Goal: Task Accomplishment & Management: Manage account settings

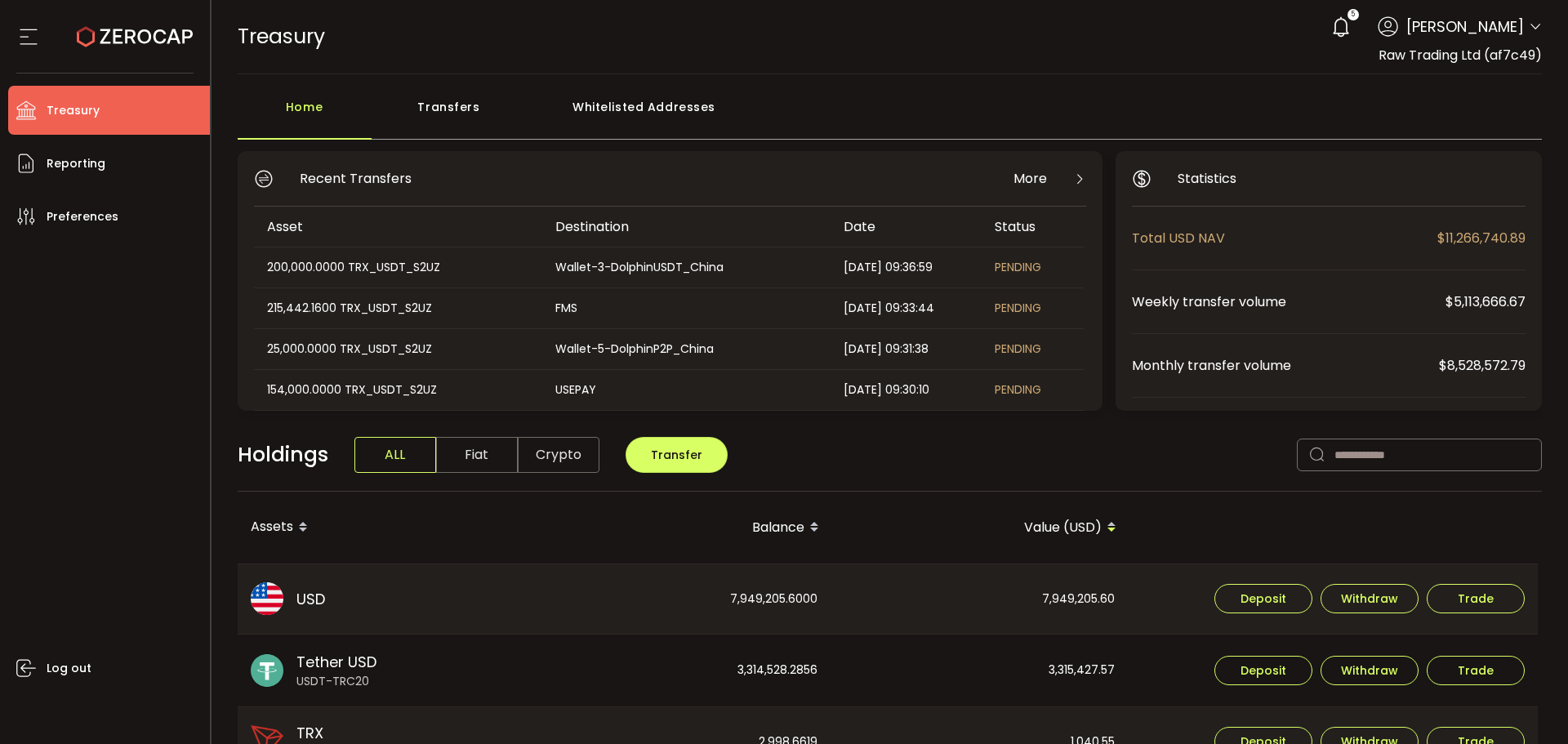
click at [443, 122] on div "Transfers" at bounding box center [448, 115] width 155 height 49
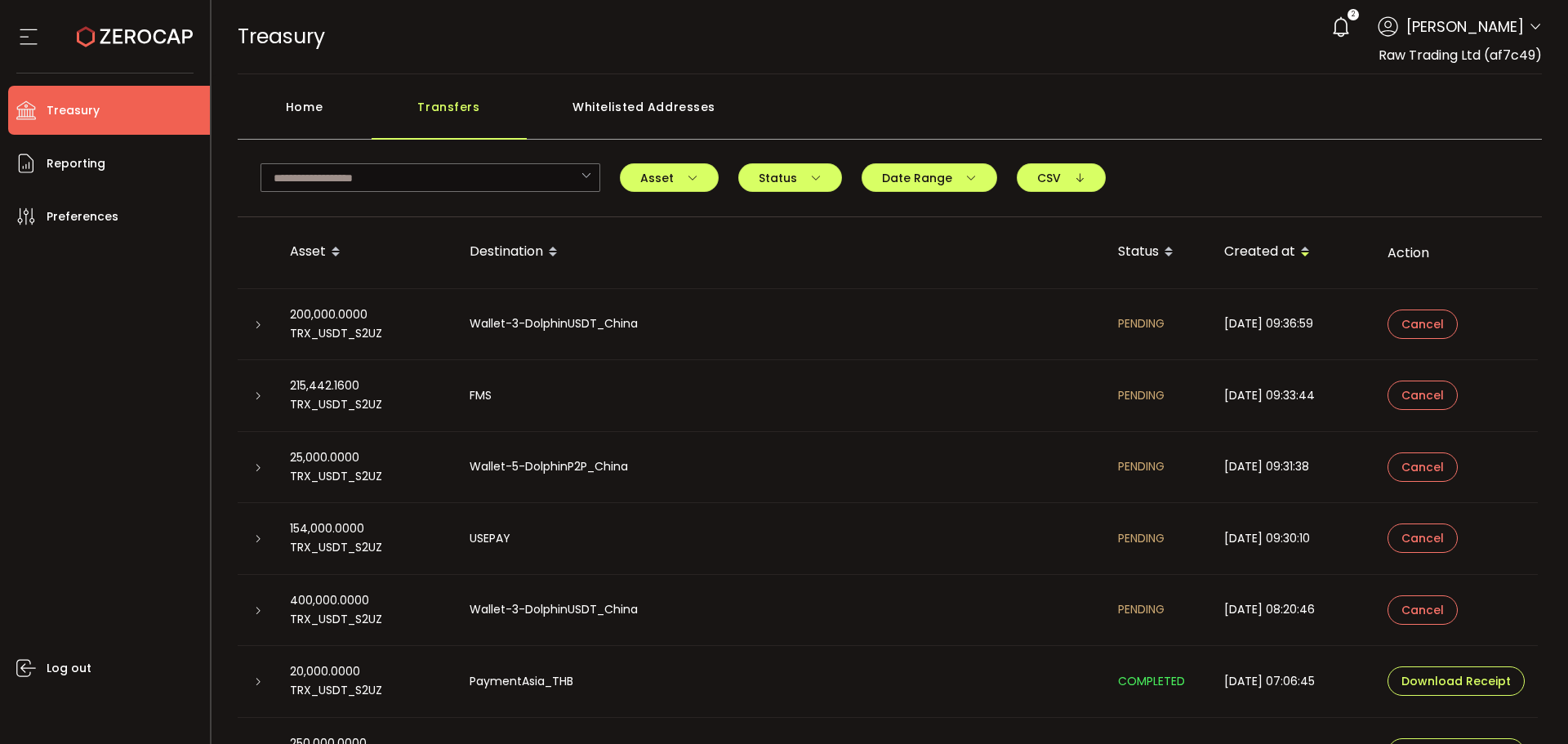
click at [282, 90] on main "Home Transfers Whitelisted Addresses trc2 Vesper Capital TVgt1S69HmoS53dmLQNUZG…" at bounding box center [890, 466] width 1357 height 783
click at [311, 119] on div "Home" at bounding box center [305, 115] width 134 height 49
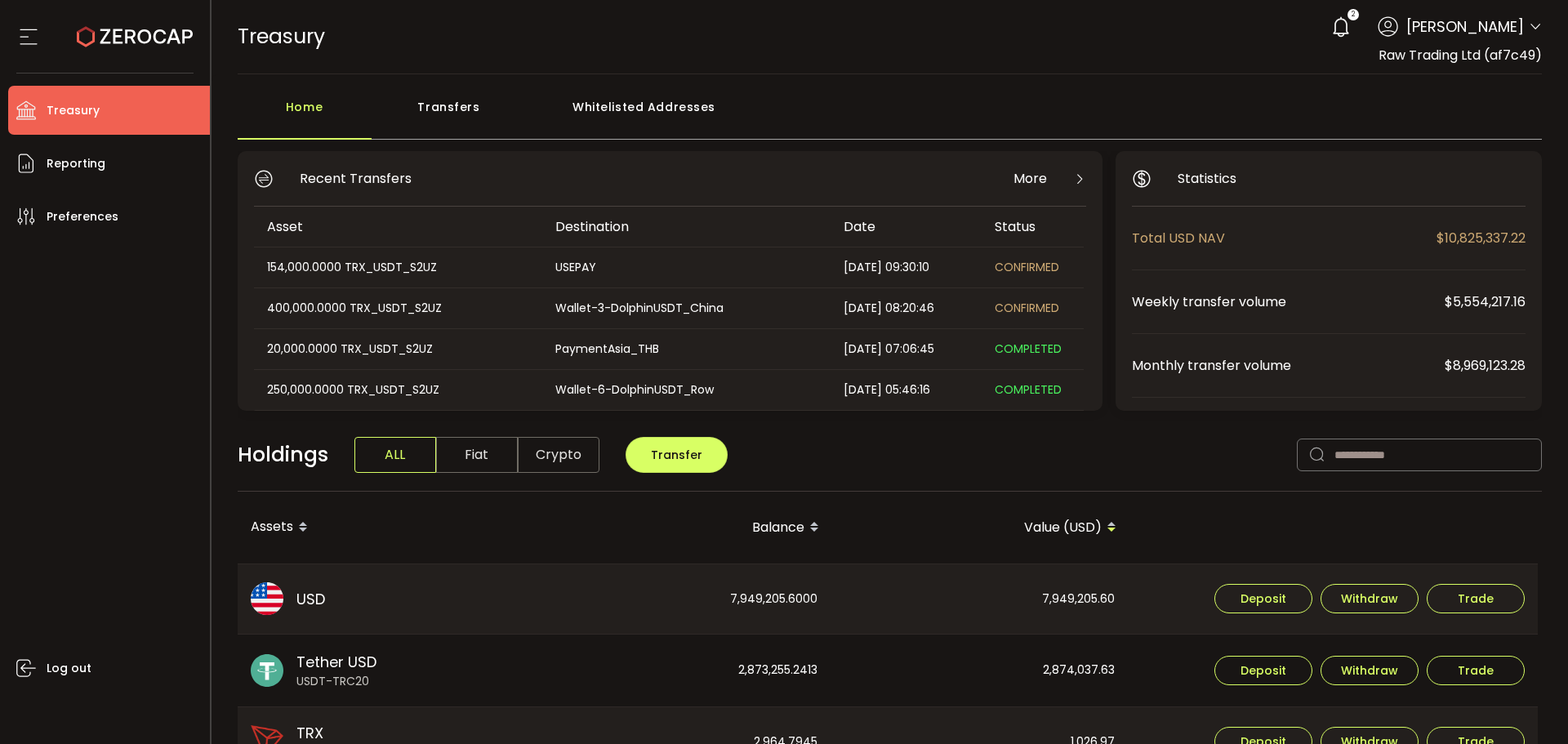
scroll to position [81, 0]
click at [434, 105] on div "Transfers" at bounding box center [448, 115] width 155 height 49
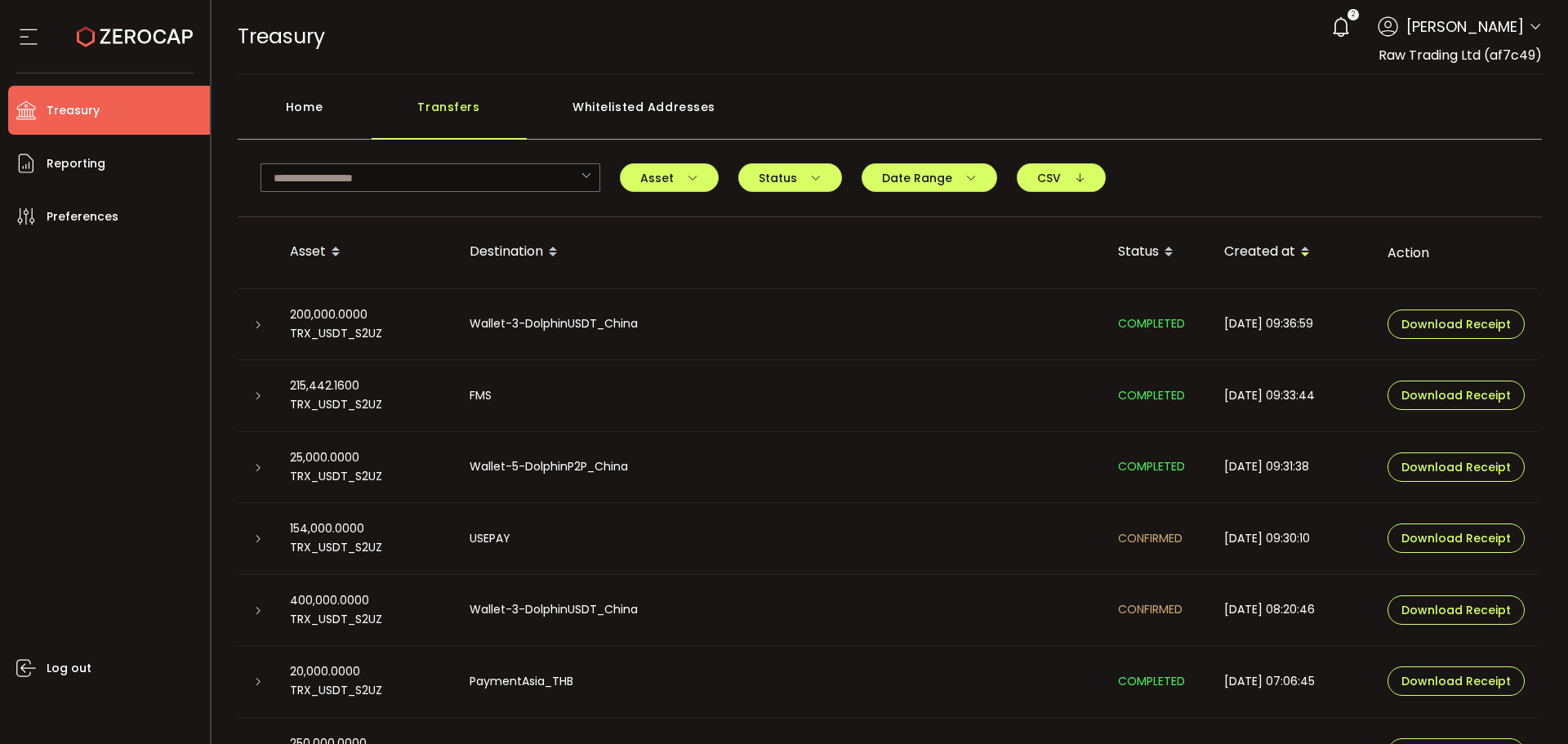
scroll to position [81, 0]
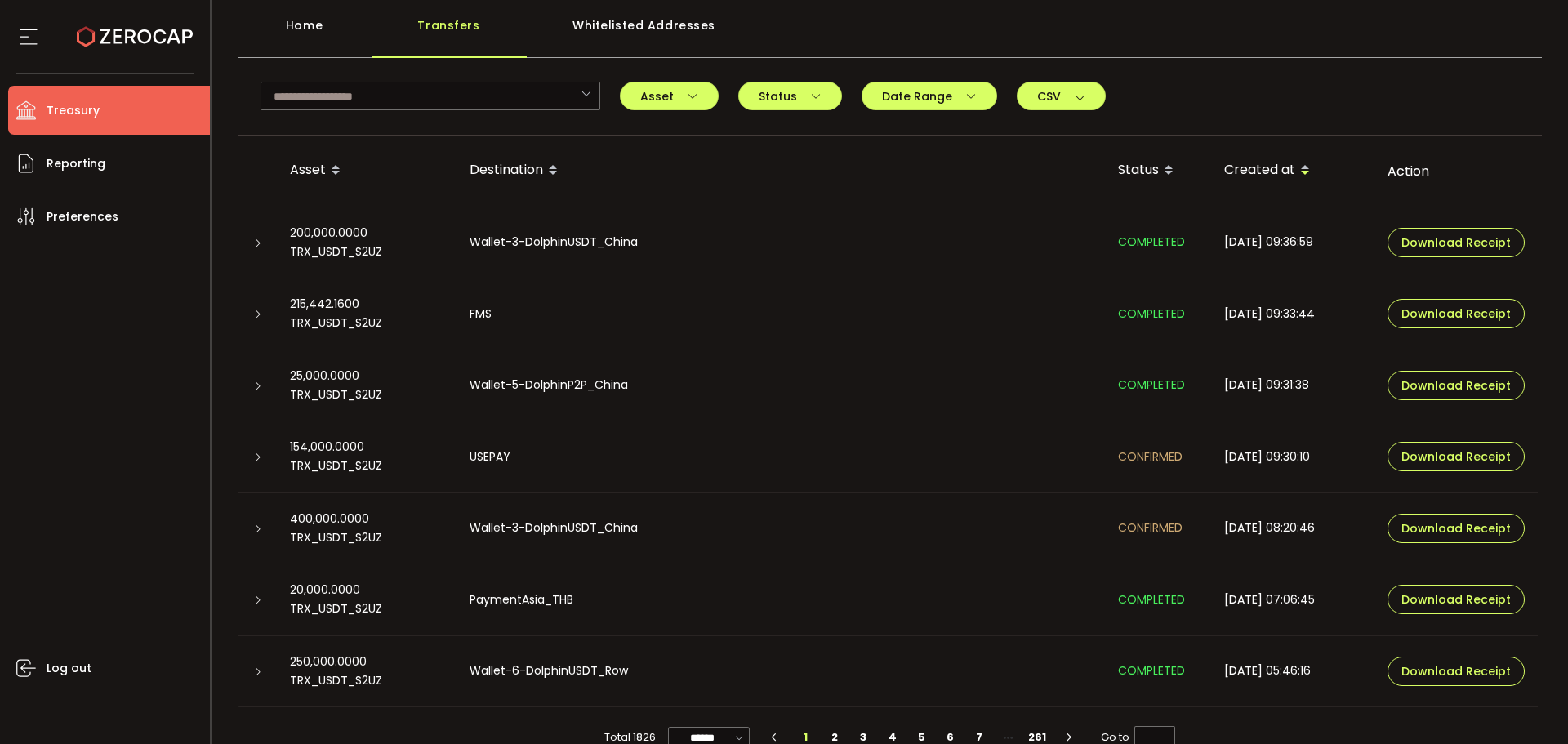
click at [253, 239] on icon at bounding box center [258, 244] width 10 height 10
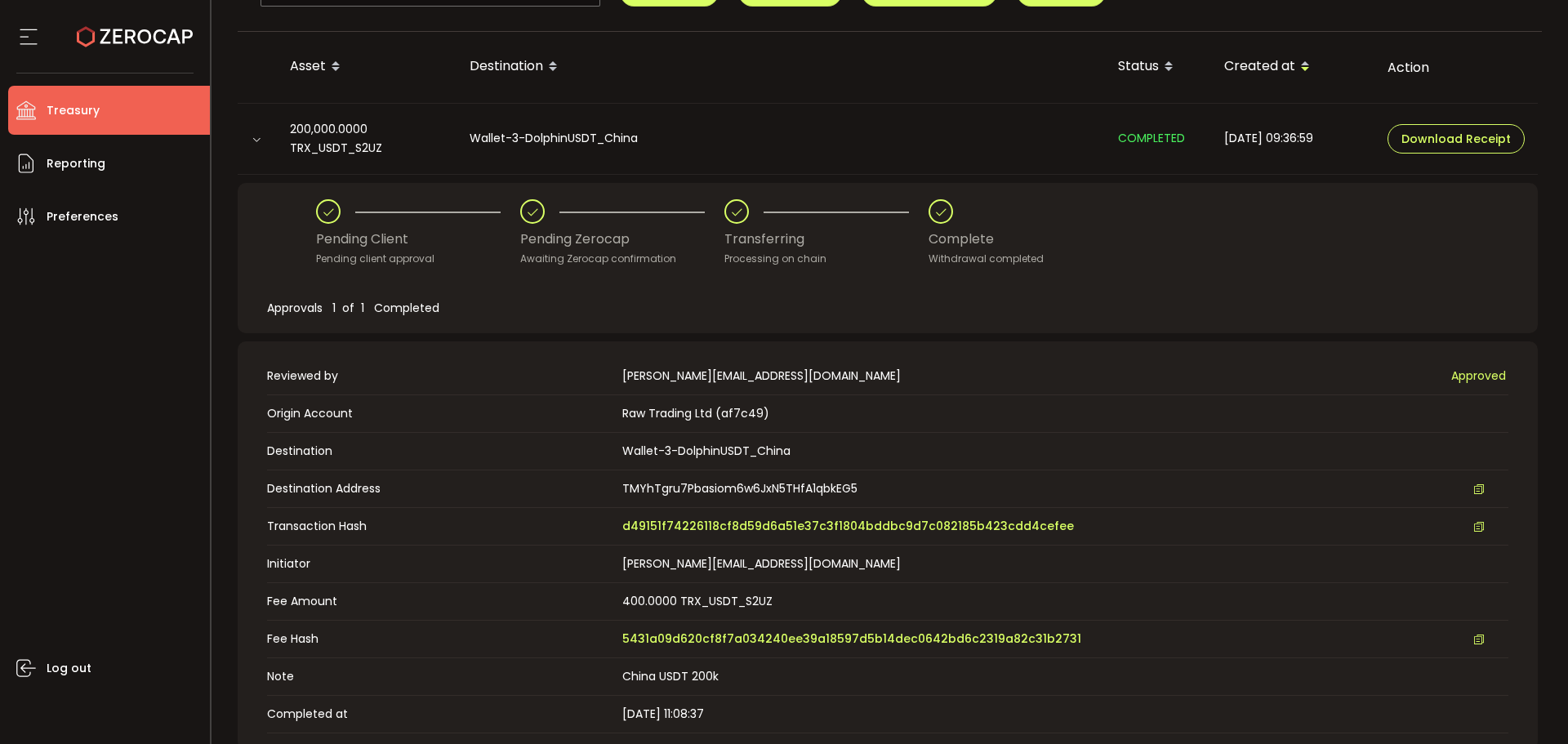
scroll to position [245, 0]
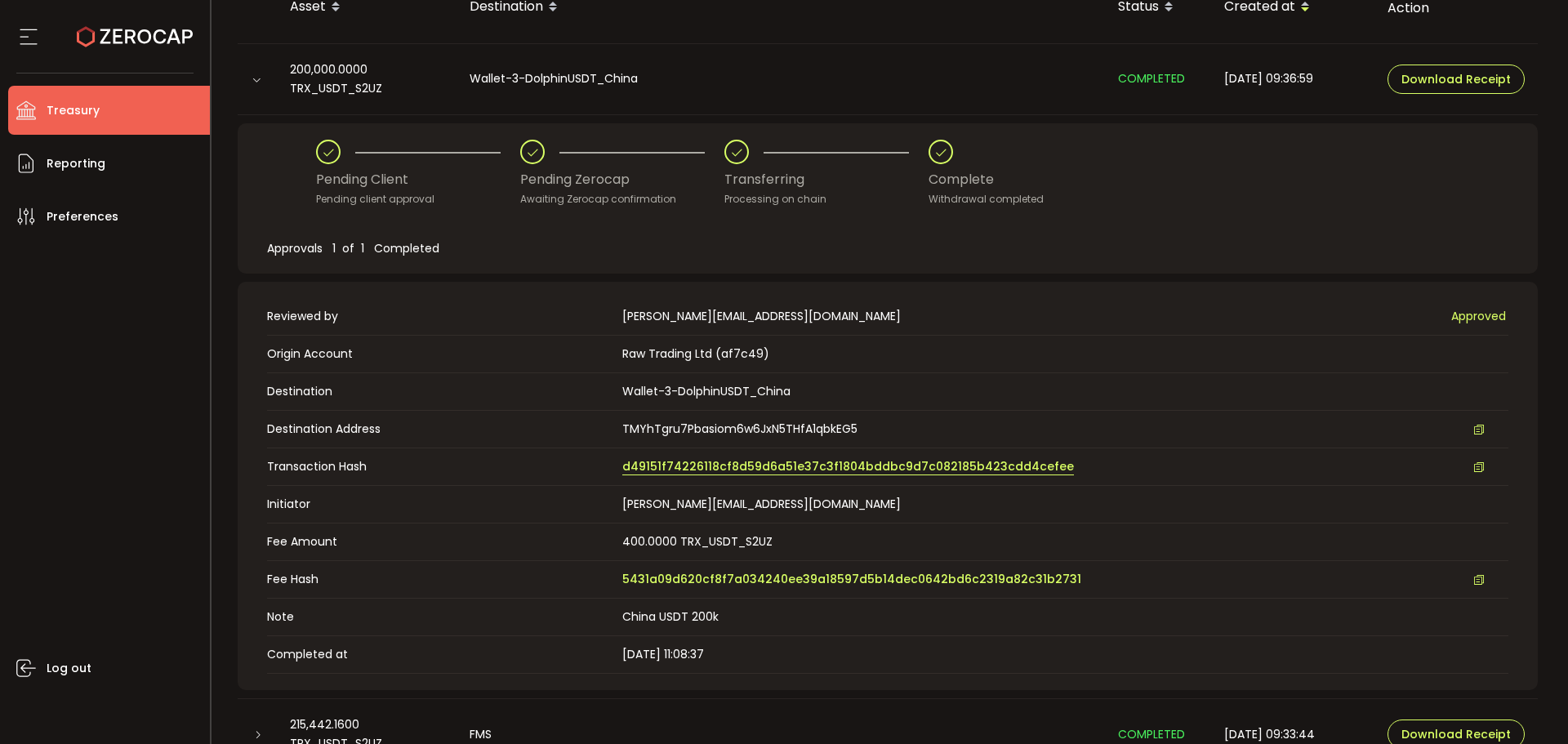
click at [784, 466] on span "d49151f74226118cf8d59d6a51e37c3f1804bddbc9d7c082185b423cdd4cefee" at bounding box center [848, 466] width 452 height 17
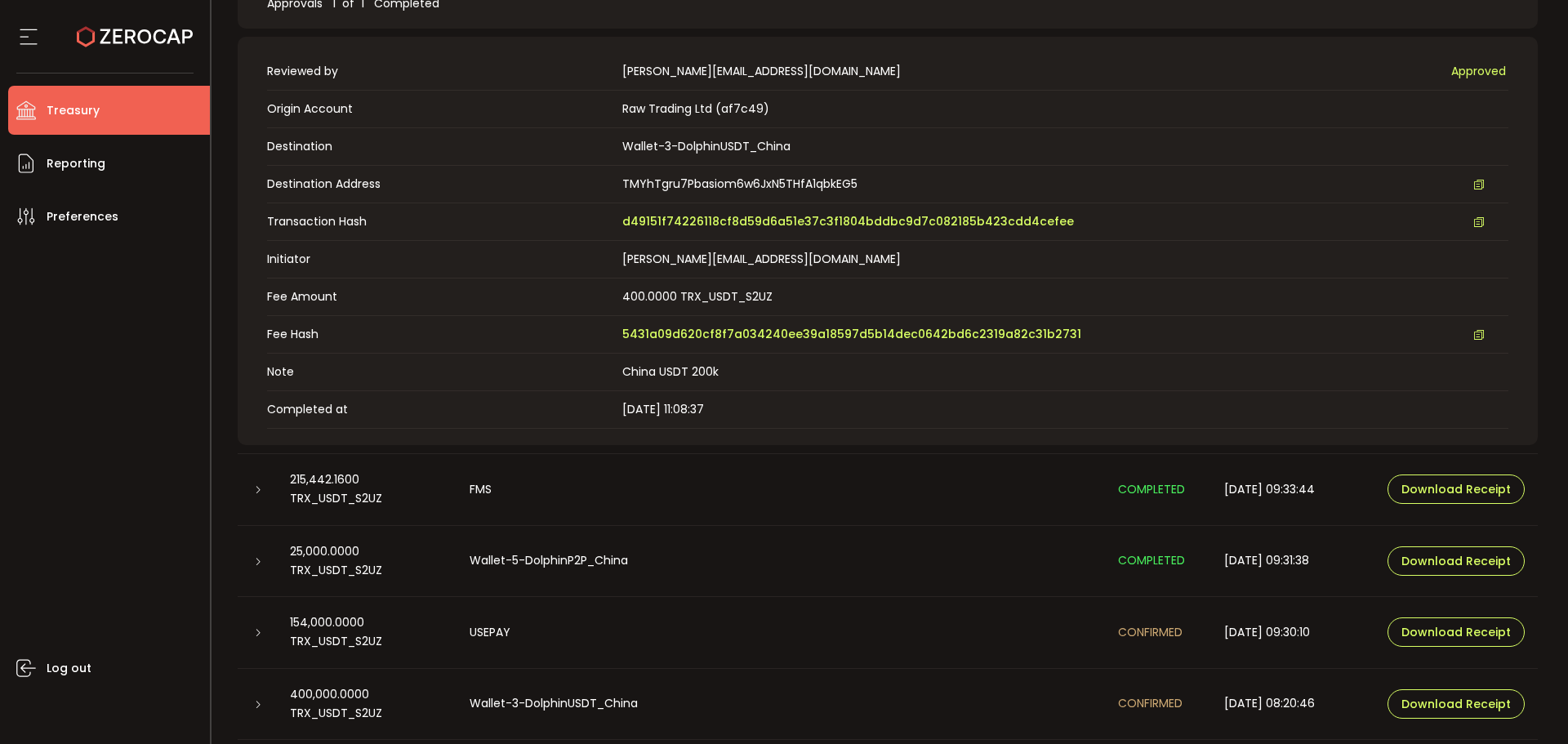
scroll to position [697, 0]
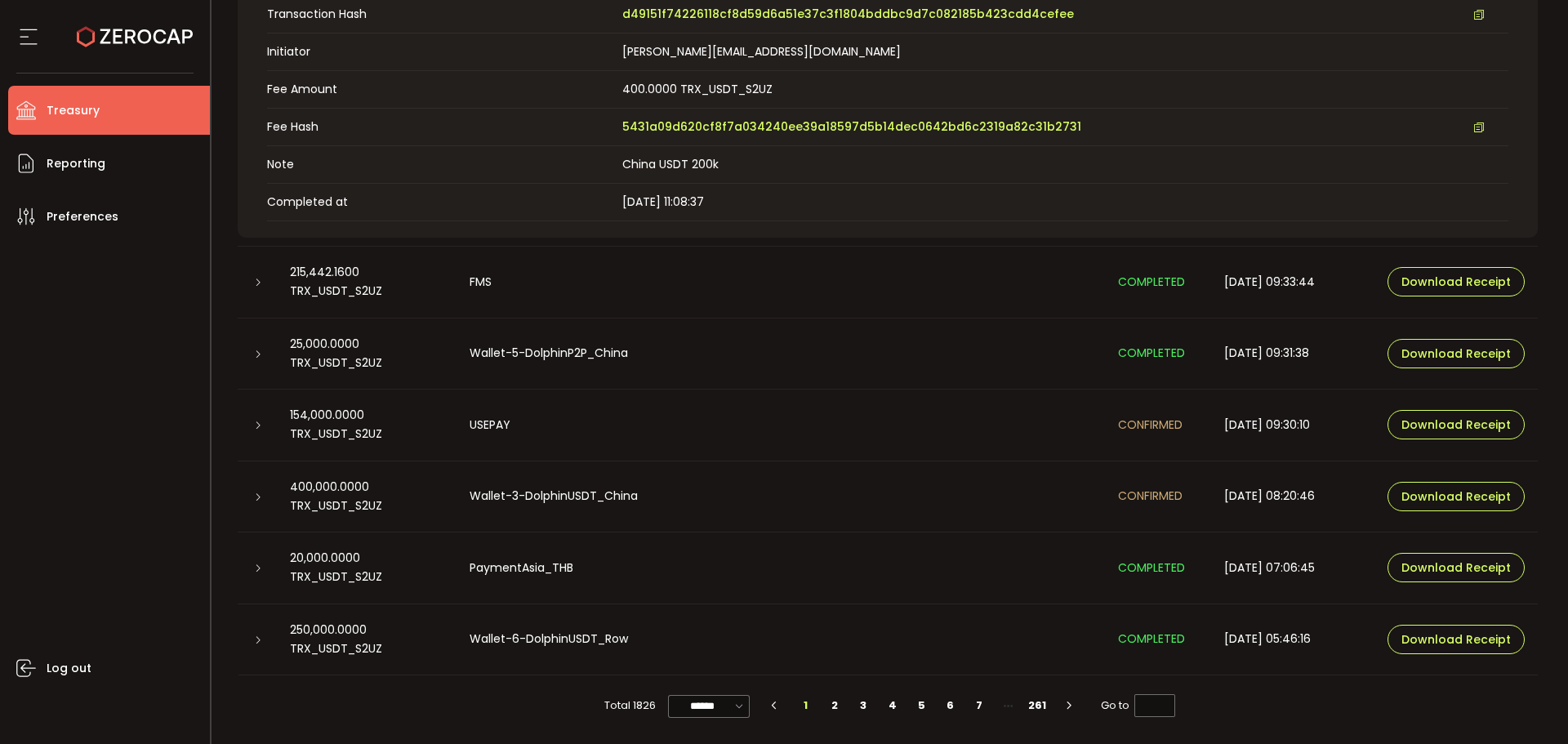
click at [251, 273] on td at bounding box center [257, 282] width 39 height 72
click at [257, 283] on icon at bounding box center [258, 283] width 10 height 10
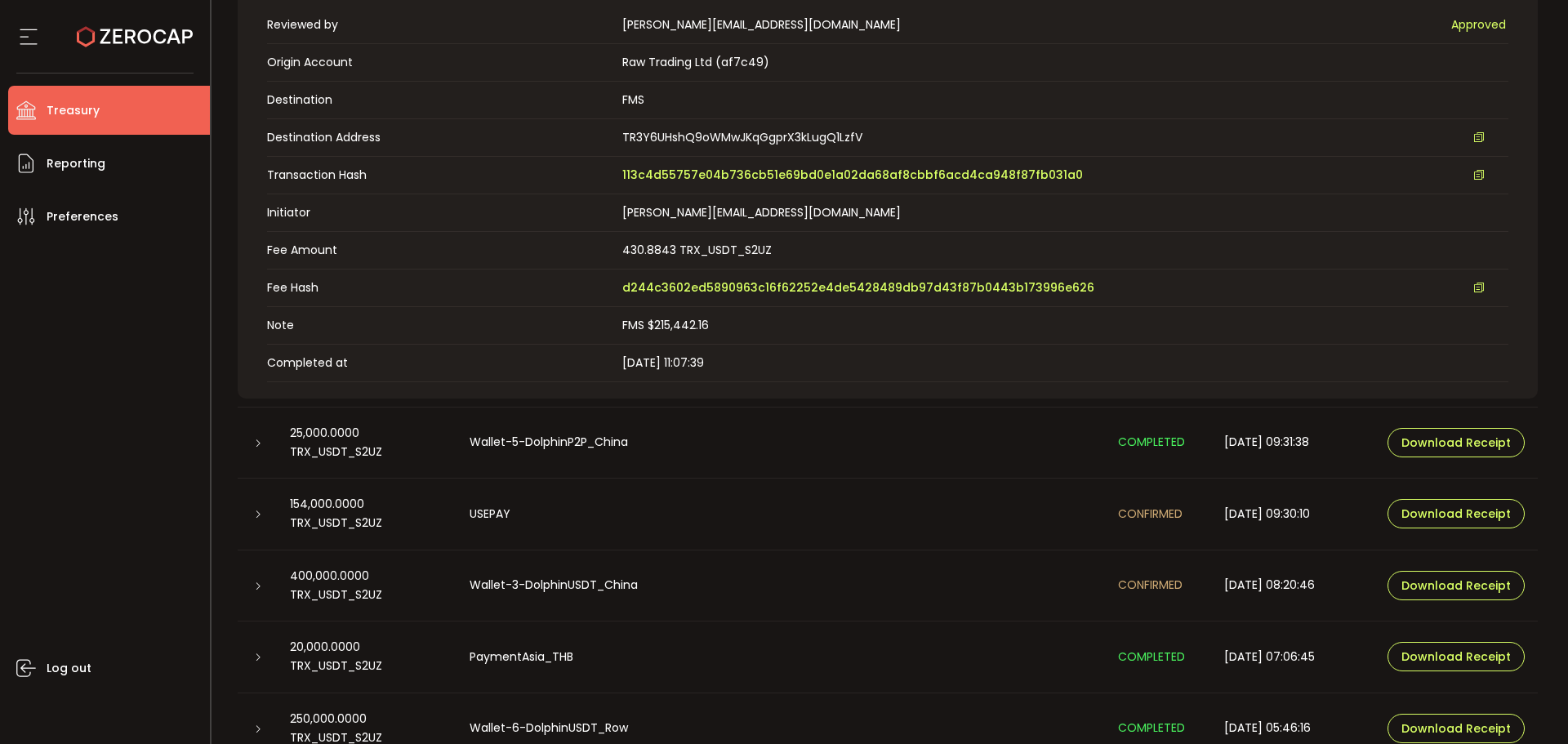
scroll to position [534, 0]
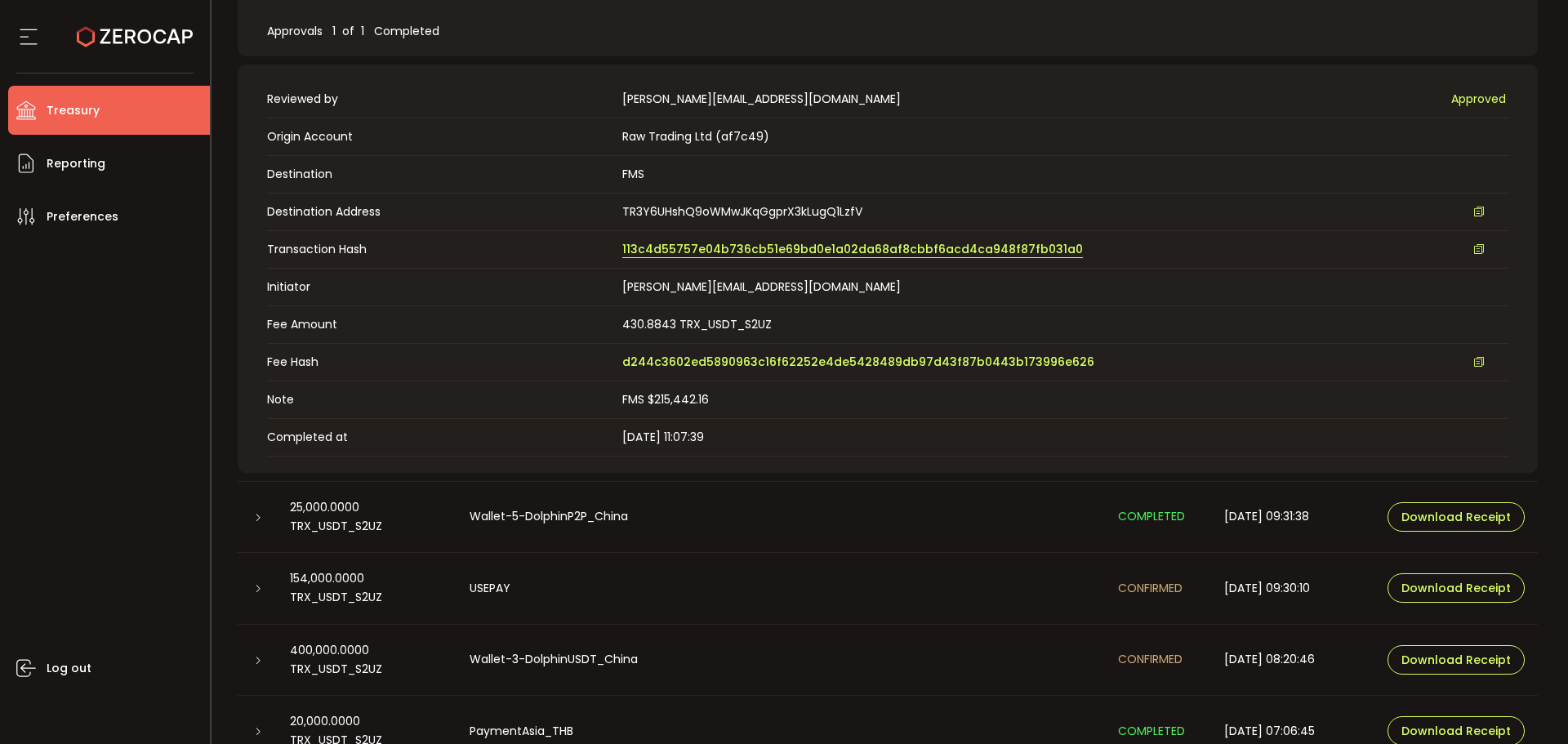
click at [739, 251] on span "113c4d55757e04b736cb51e69bd0e1a02da68af8cbbf6acd4ca948f87fb031a0" at bounding box center [852, 250] width 460 height 17
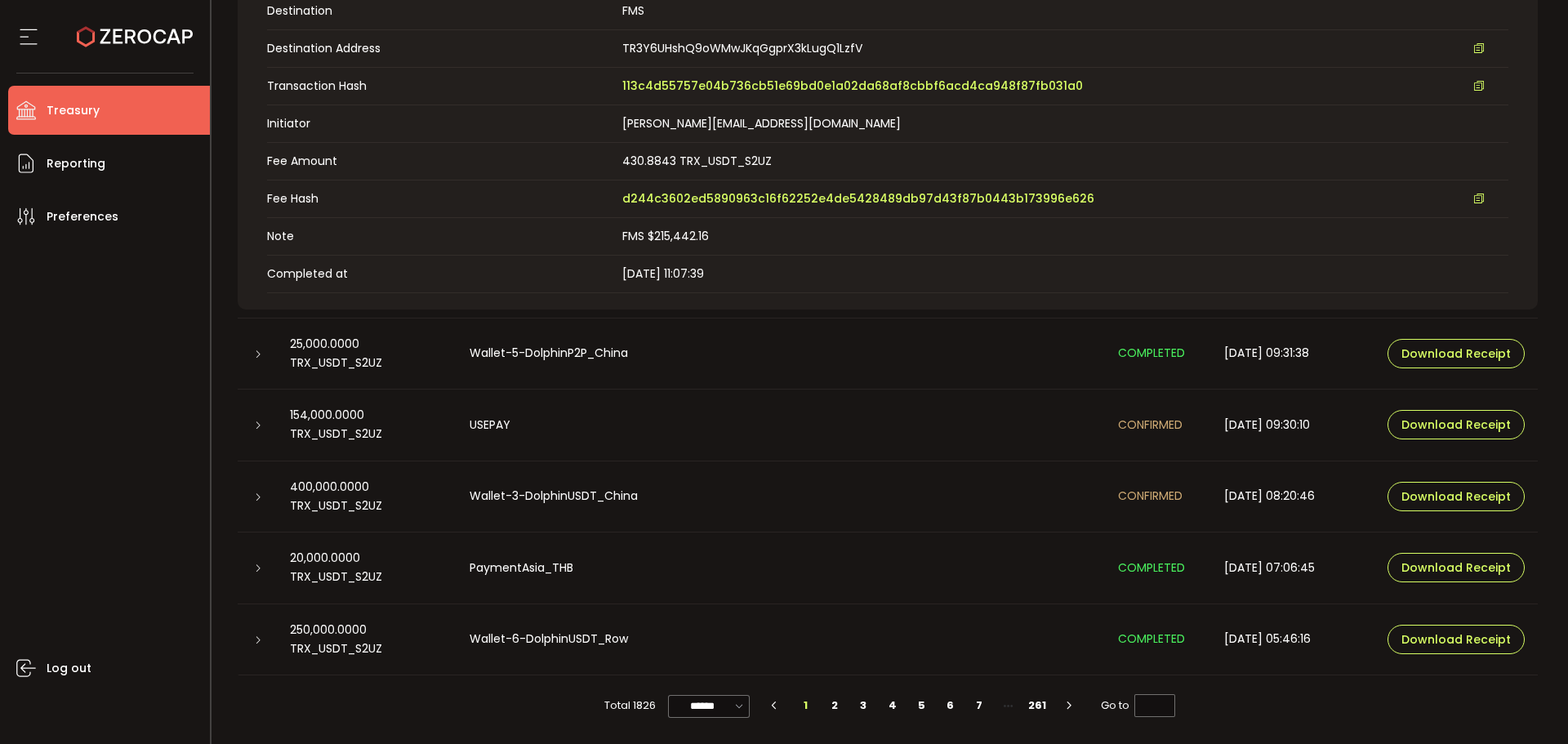
click at [261, 351] on icon at bounding box center [258, 355] width 10 height 10
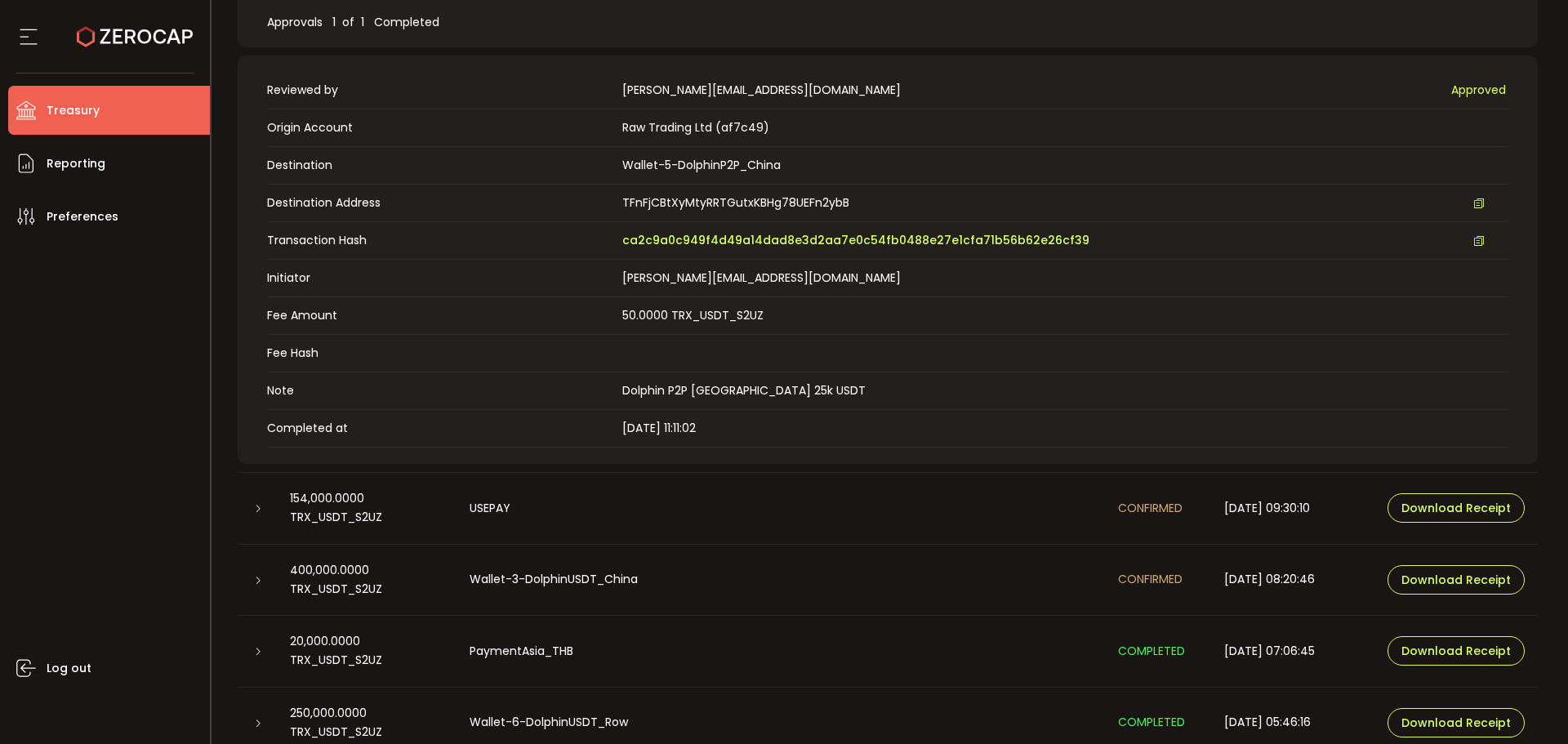
scroll to position [453, 0]
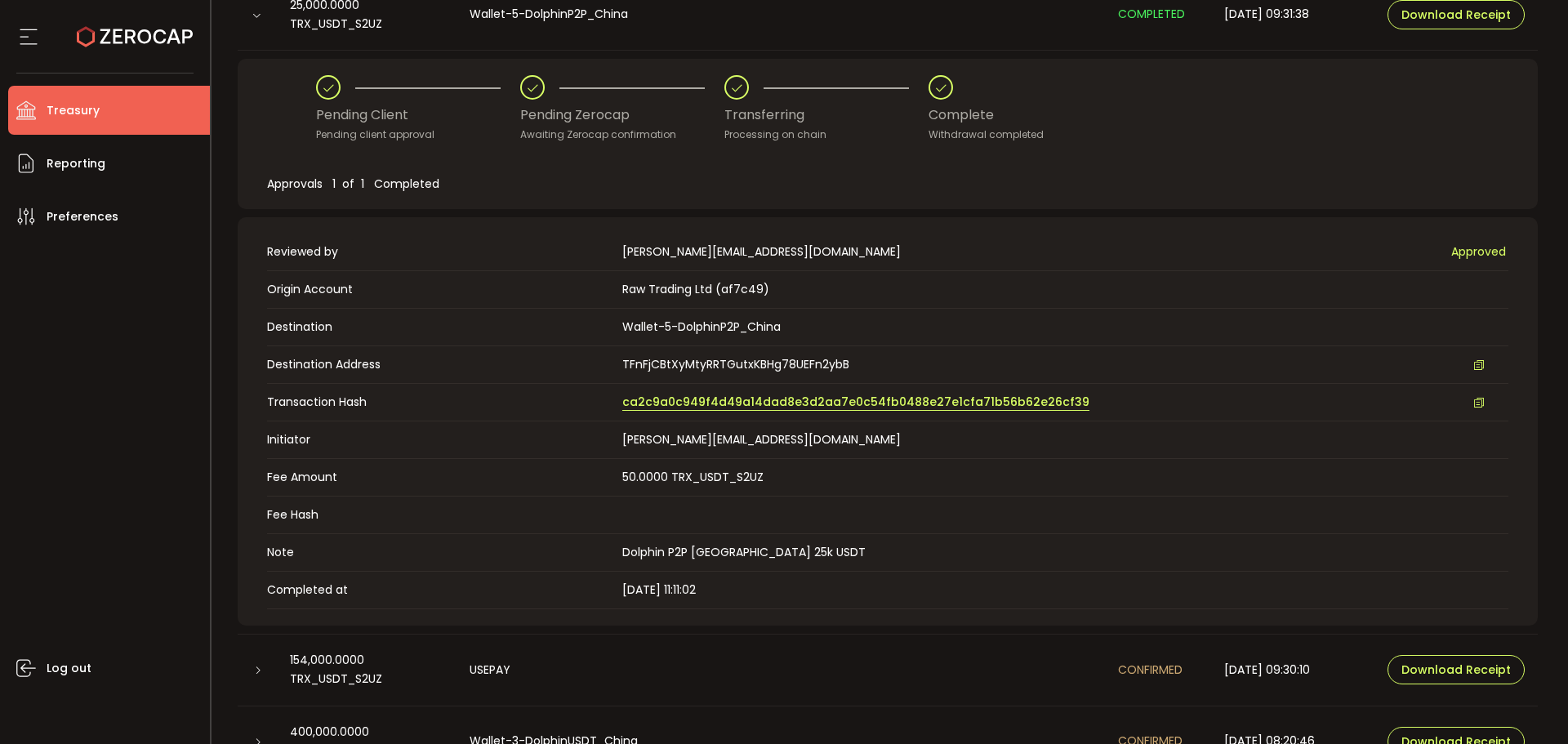
click at [685, 398] on span "ca2c9a0c949f4d49a14dad8e3d2aa7e0c54fb0488e27e1cfa71b56b62e26cf39" at bounding box center [856, 402] width 467 height 17
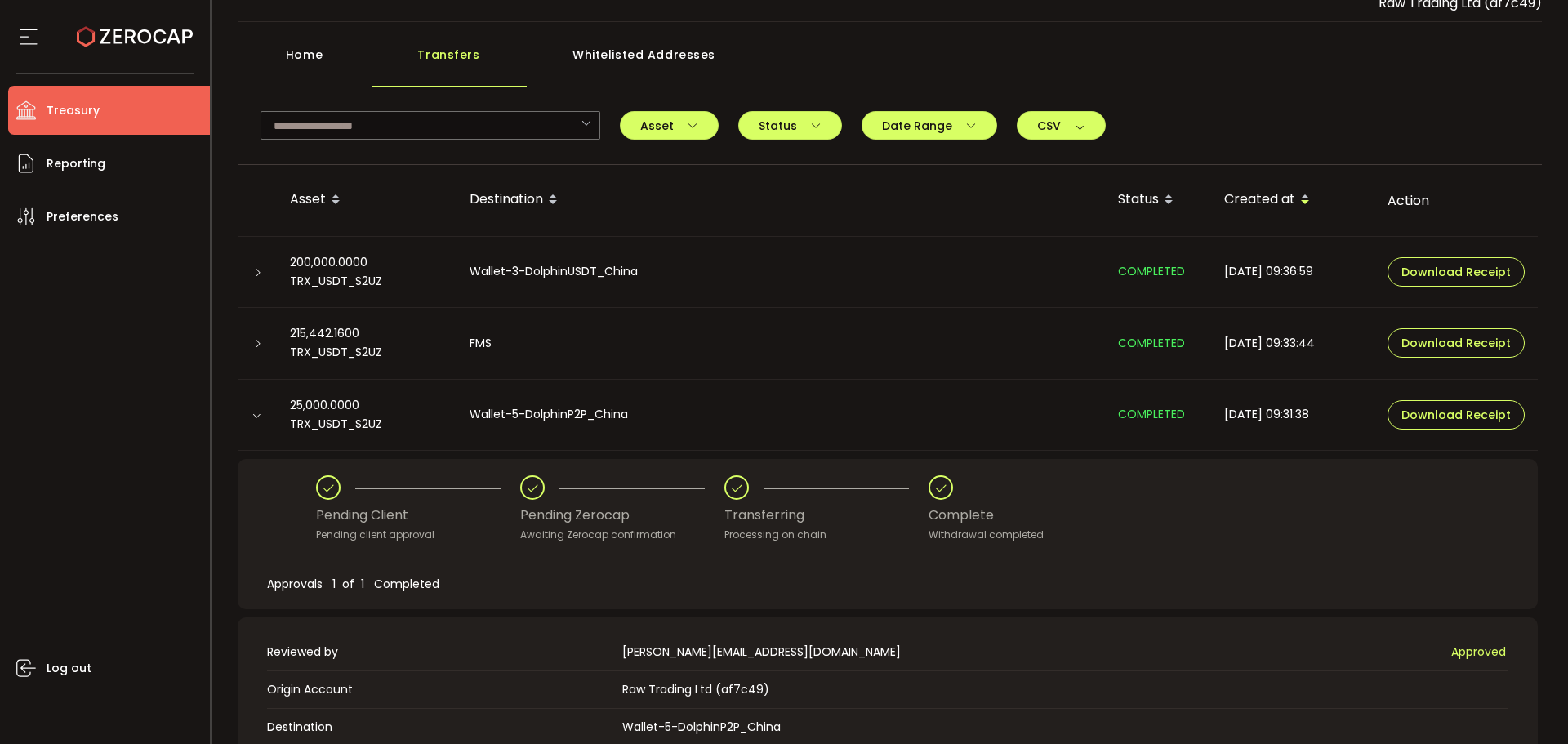
scroll to position [0, 0]
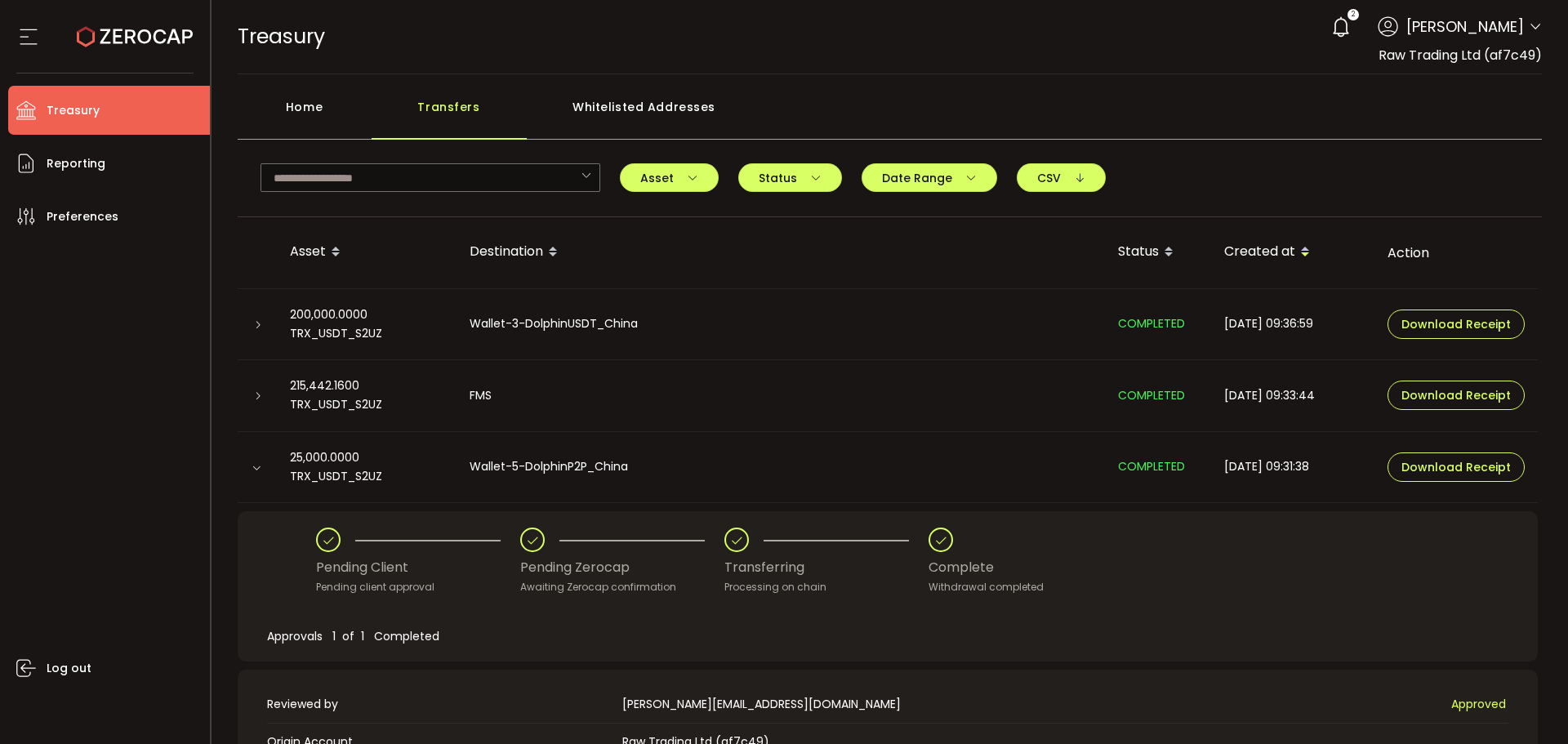
click at [297, 113] on div "Home" at bounding box center [305, 115] width 134 height 49
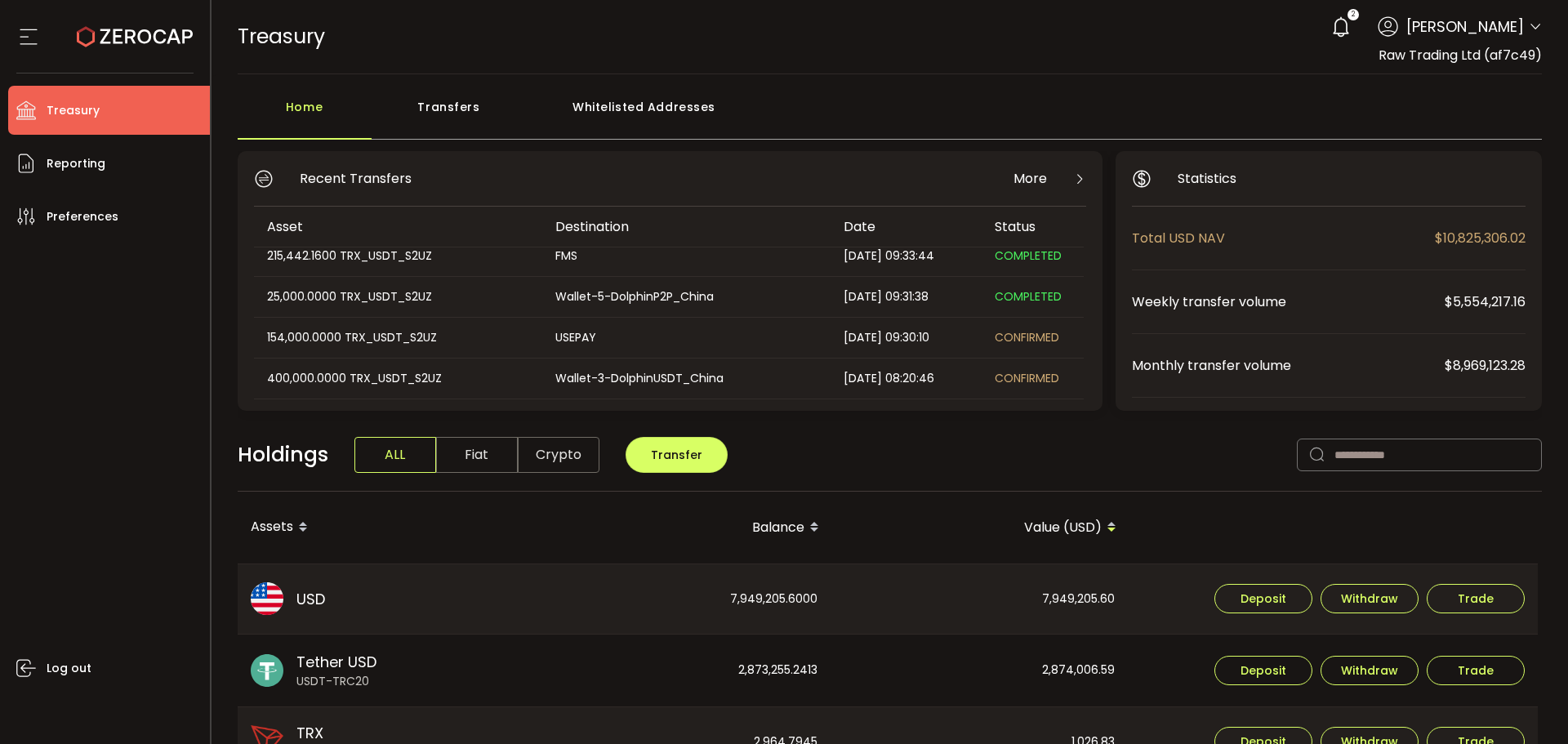
scroll to position [81, 0]
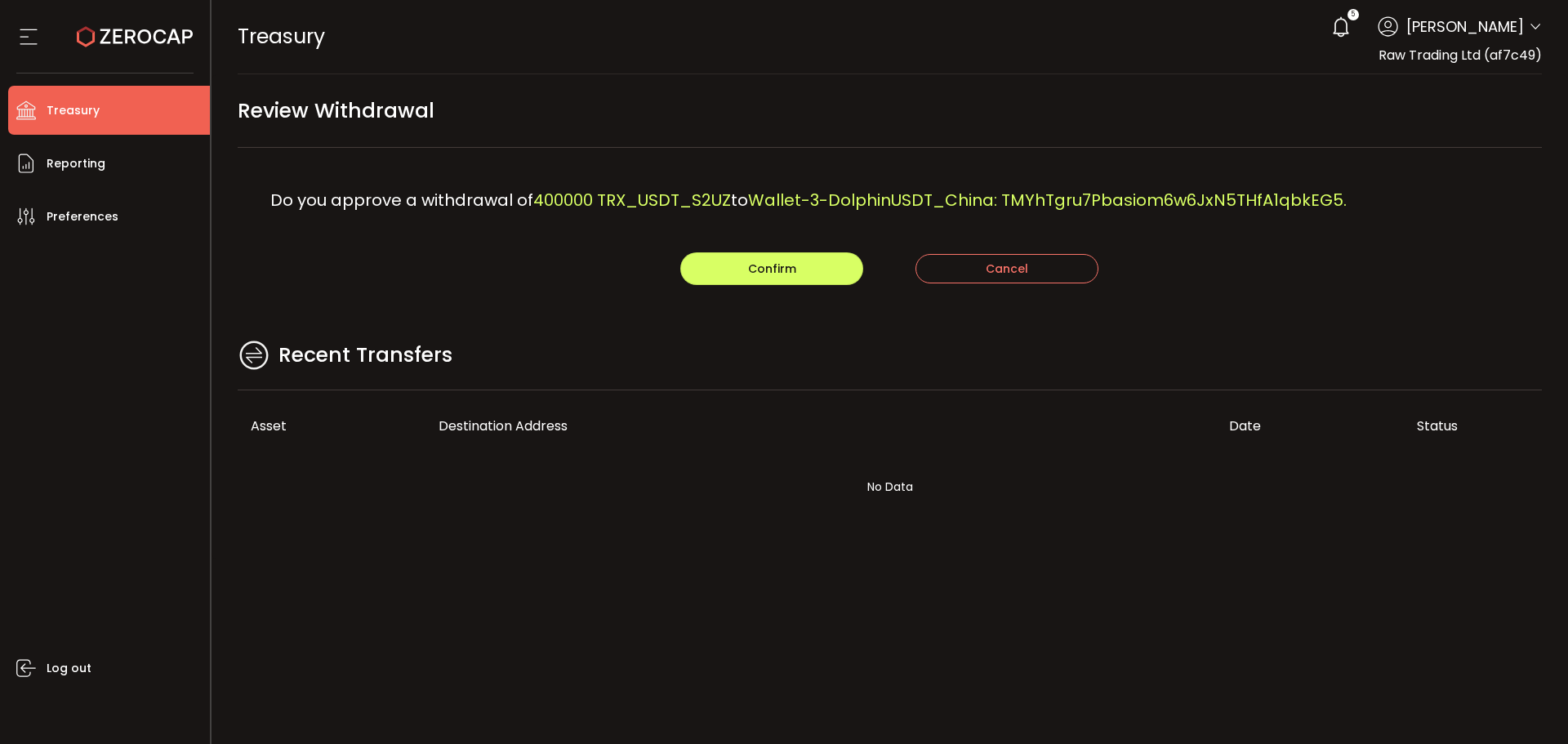
click at [591, 258] on div "Confirm Cancel" at bounding box center [890, 268] width 1305 height 33
click at [760, 267] on span "Confirm" at bounding box center [772, 268] width 48 height 16
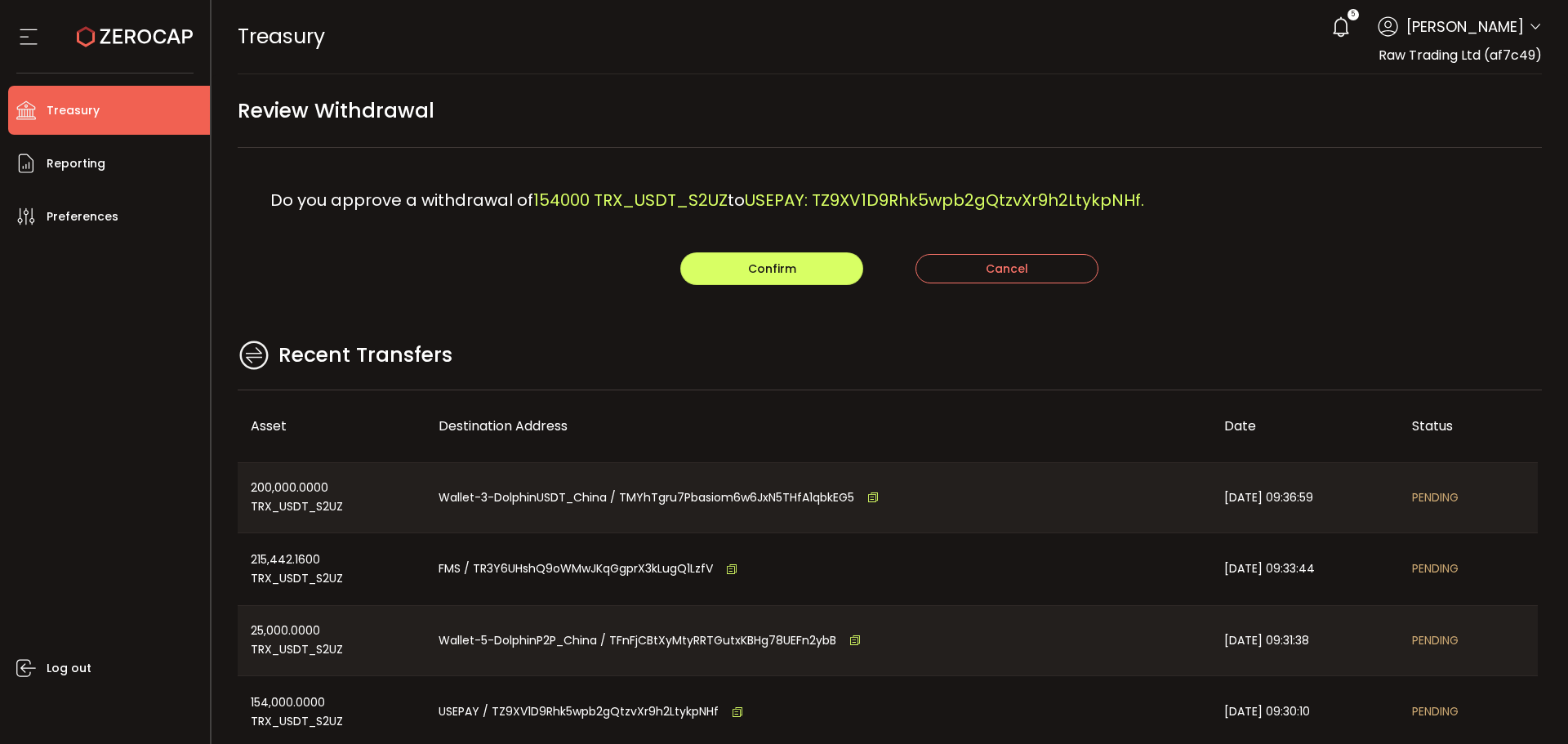
click at [627, 370] on div "Recent Transfers" at bounding box center [890, 364] width 1305 height 53
click at [771, 275] on span "Confirm" at bounding box center [772, 268] width 48 height 16
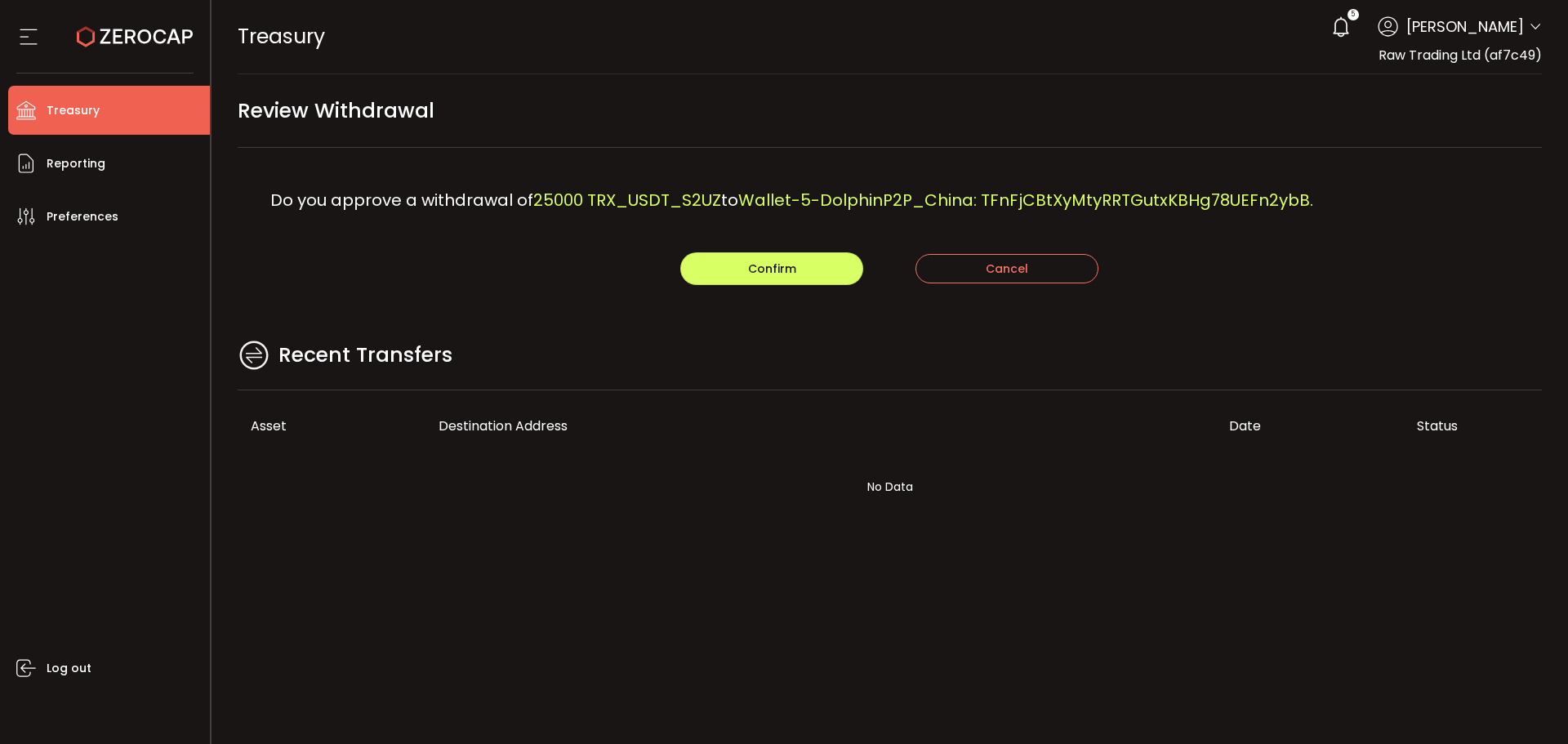
click at [825, 389] on div "Recent Transfers" at bounding box center [890, 364] width 1305 height 53
click at [729, 280] on button "Confirm" at bounding box center [772, 268] width 183 height 33
drag, startPoint x: 574, startPoint y: 290, endPoint x: 616, endPoint y: 289, distance: 42.0
click at [577, 289] on main "Review Withdrawal Do you approve a withdrawal of 200000 TRX_USDT_S2UZ to Wallet…" at bounding box center [890, 317] width 1357 height 485
click at [723, 263] on button "Confirm" at bounding box center [772, 268] width 183 height 33
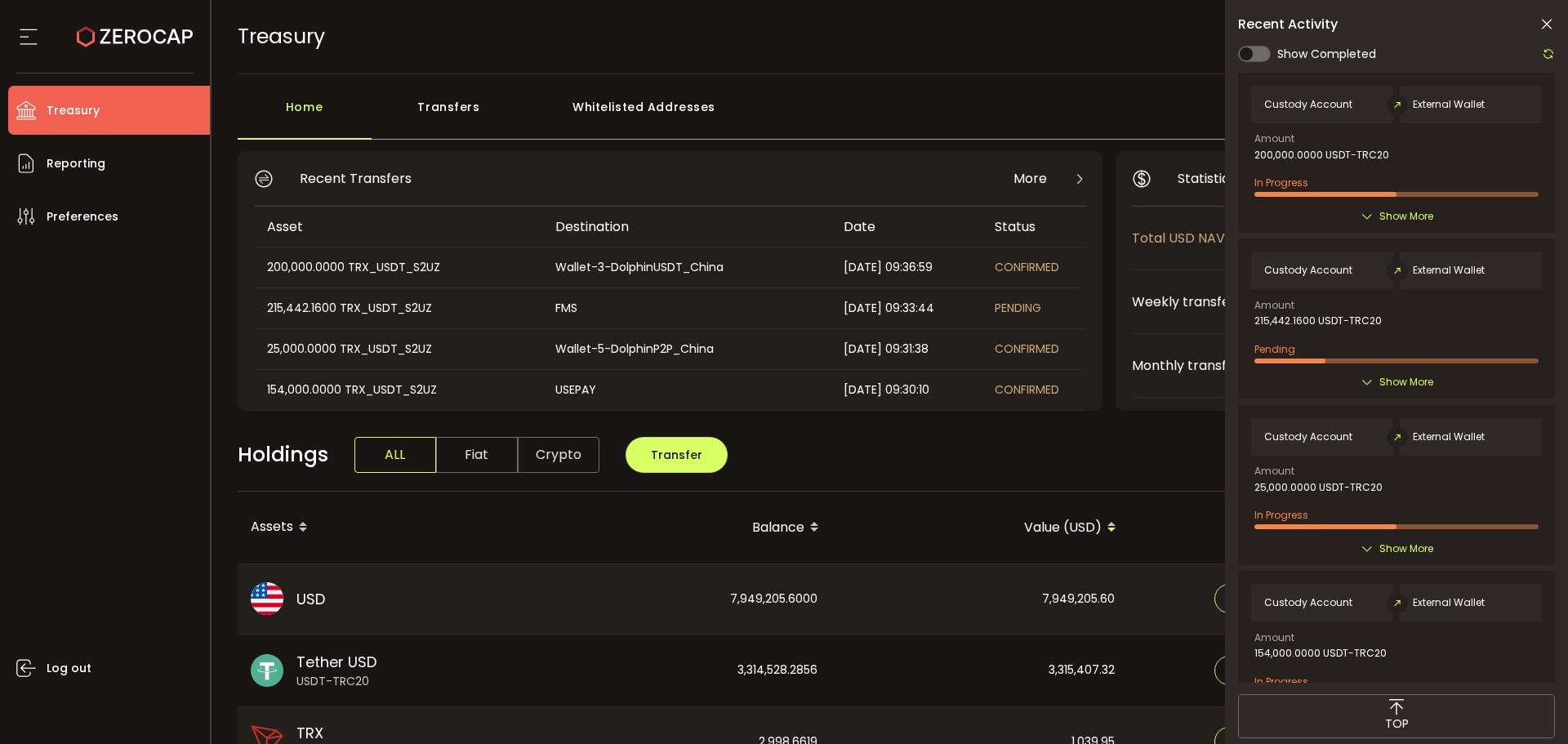
click at [1551, 24] on icon at bounding box center [1546, 24] width 16 height 16
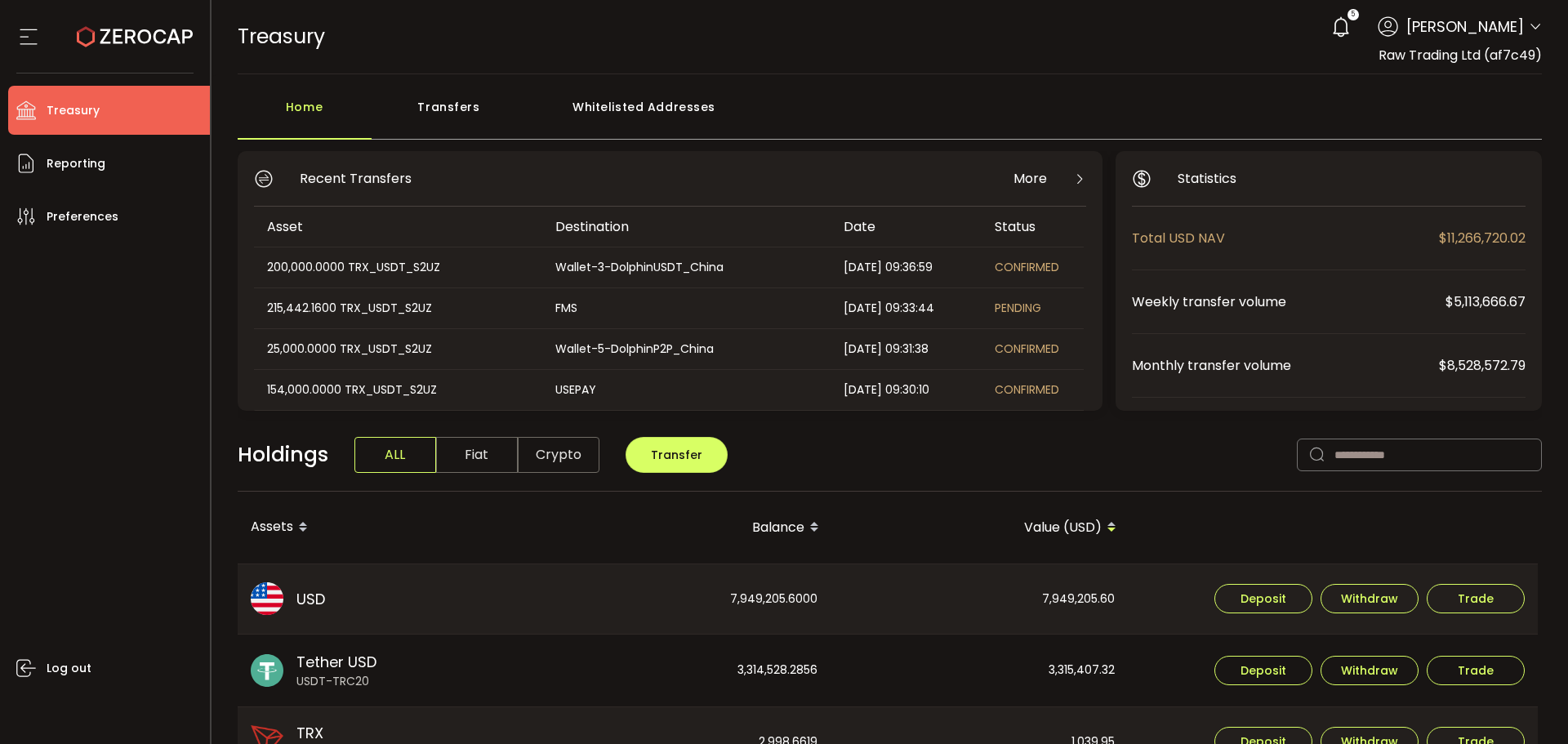
click at [449, 111] on div "Transfers" at bounding box center [448, 115] width 155 height 49
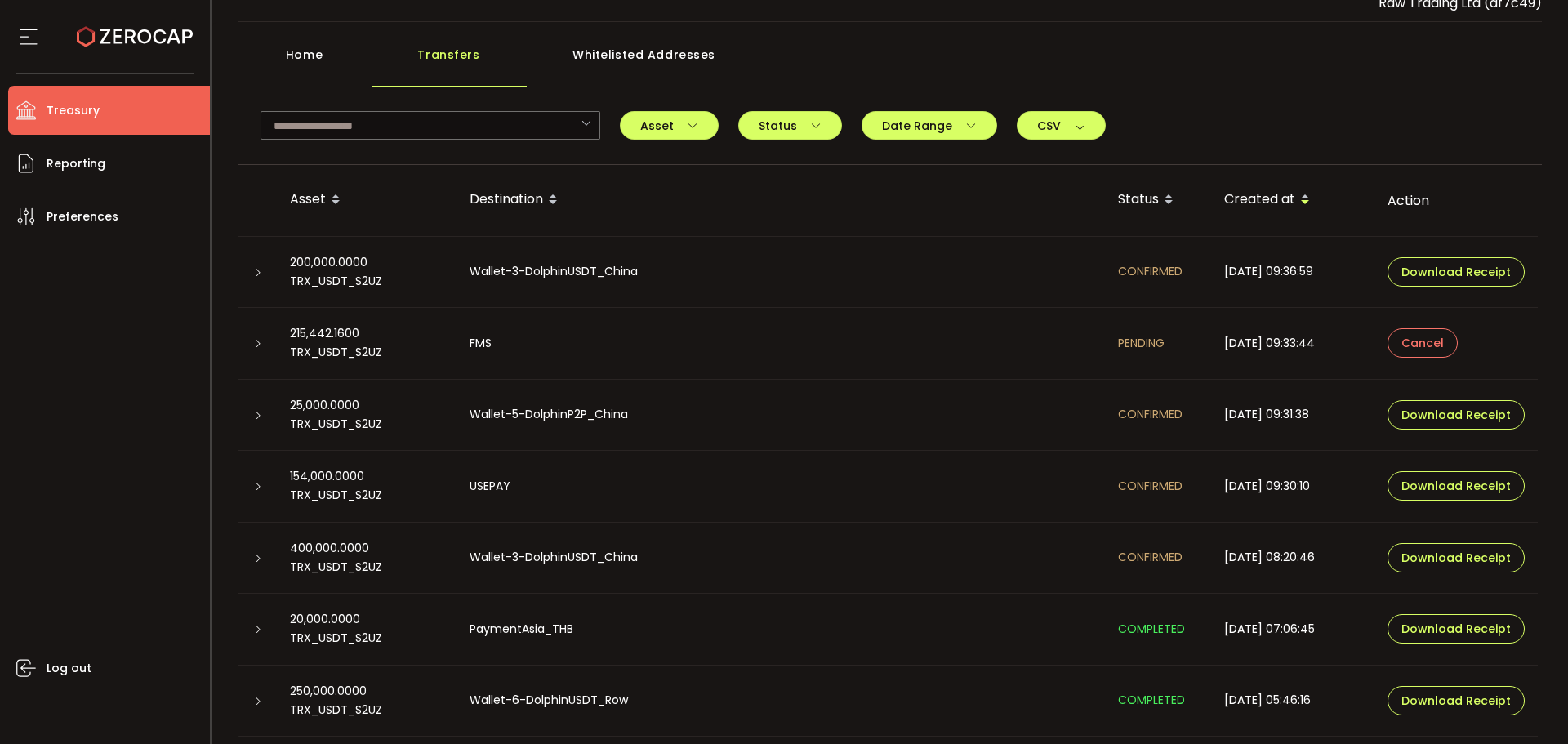
scroll to position [81, 0]
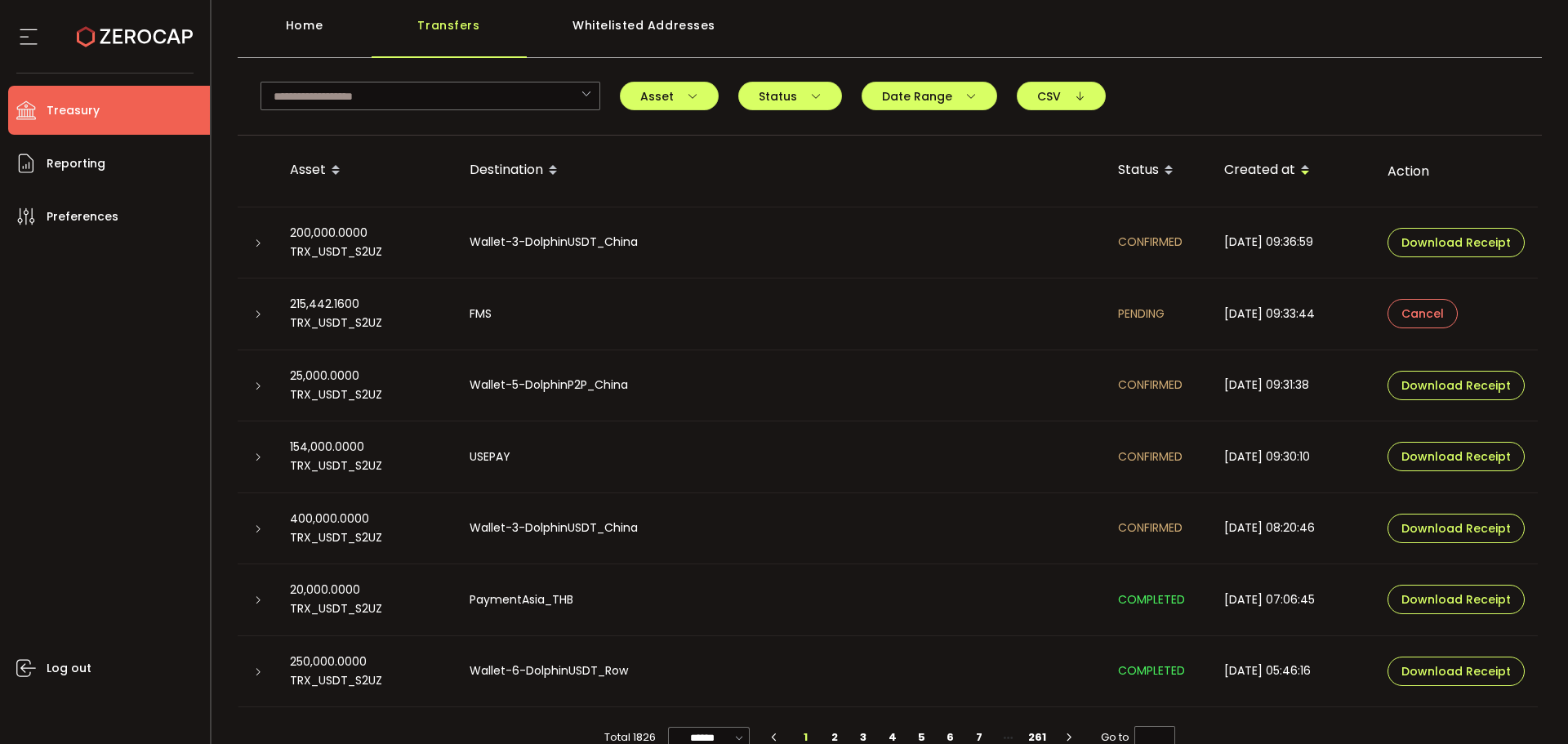
drag, startPoint x: 258, startPoint y: 315, endPoint x: 268, endPoint y: 317, distance: 10.2
click at [257, 315] on icon at bounding box center [258, 315] width 10 height 10
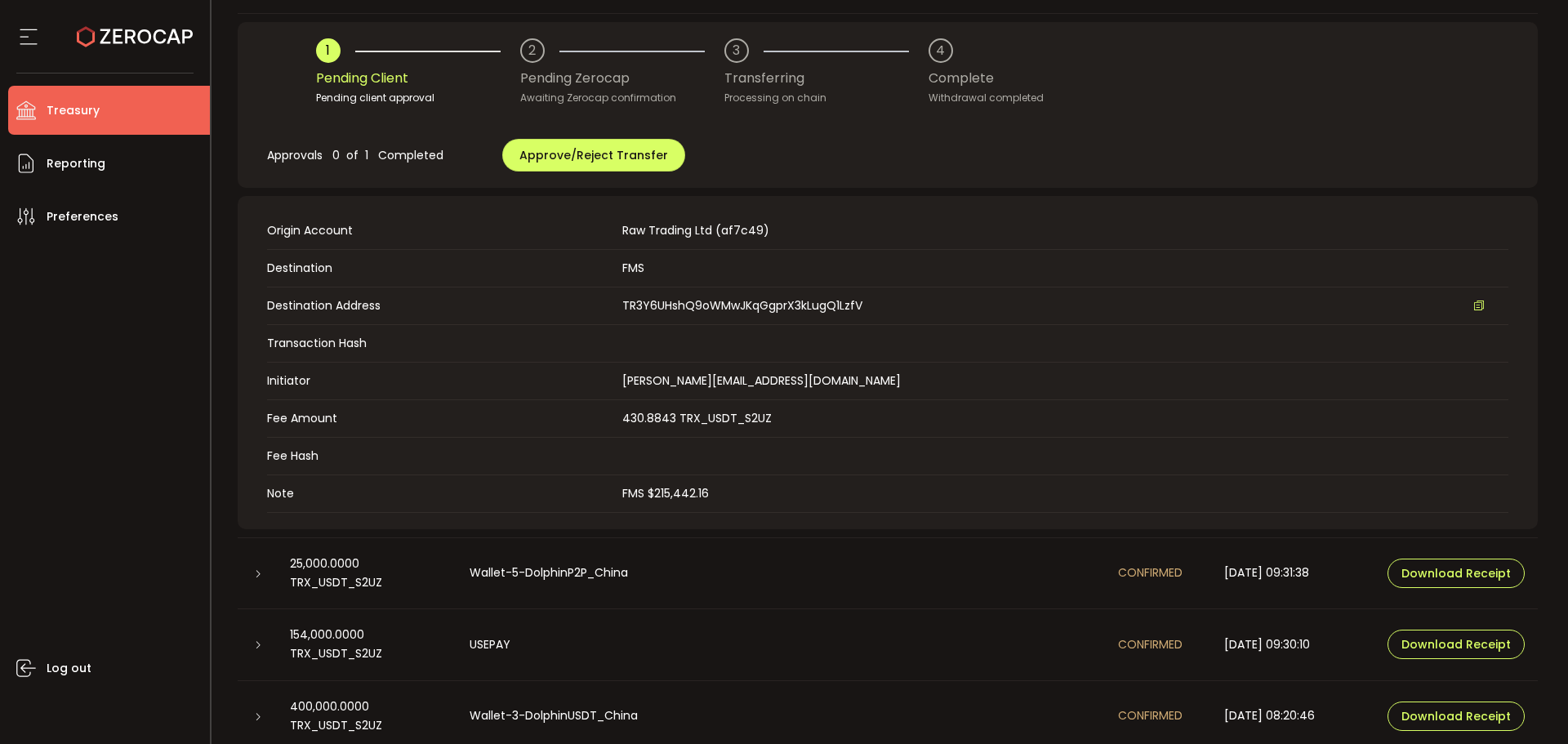
scroll to position [245, 0]
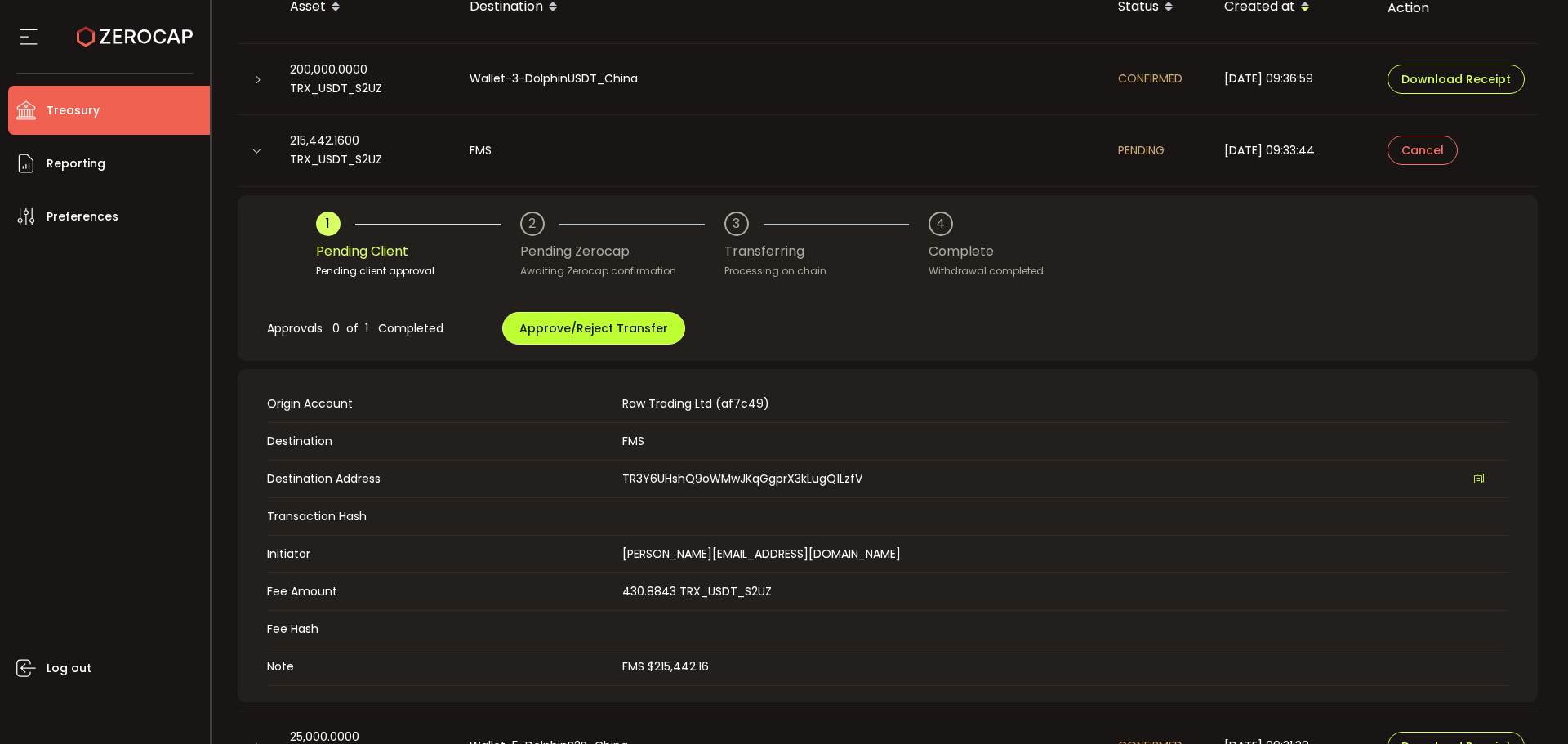
click at [613, 333] on span "Approve/Reject Transfer" at bounding box center [594, 328] width 149 height 16
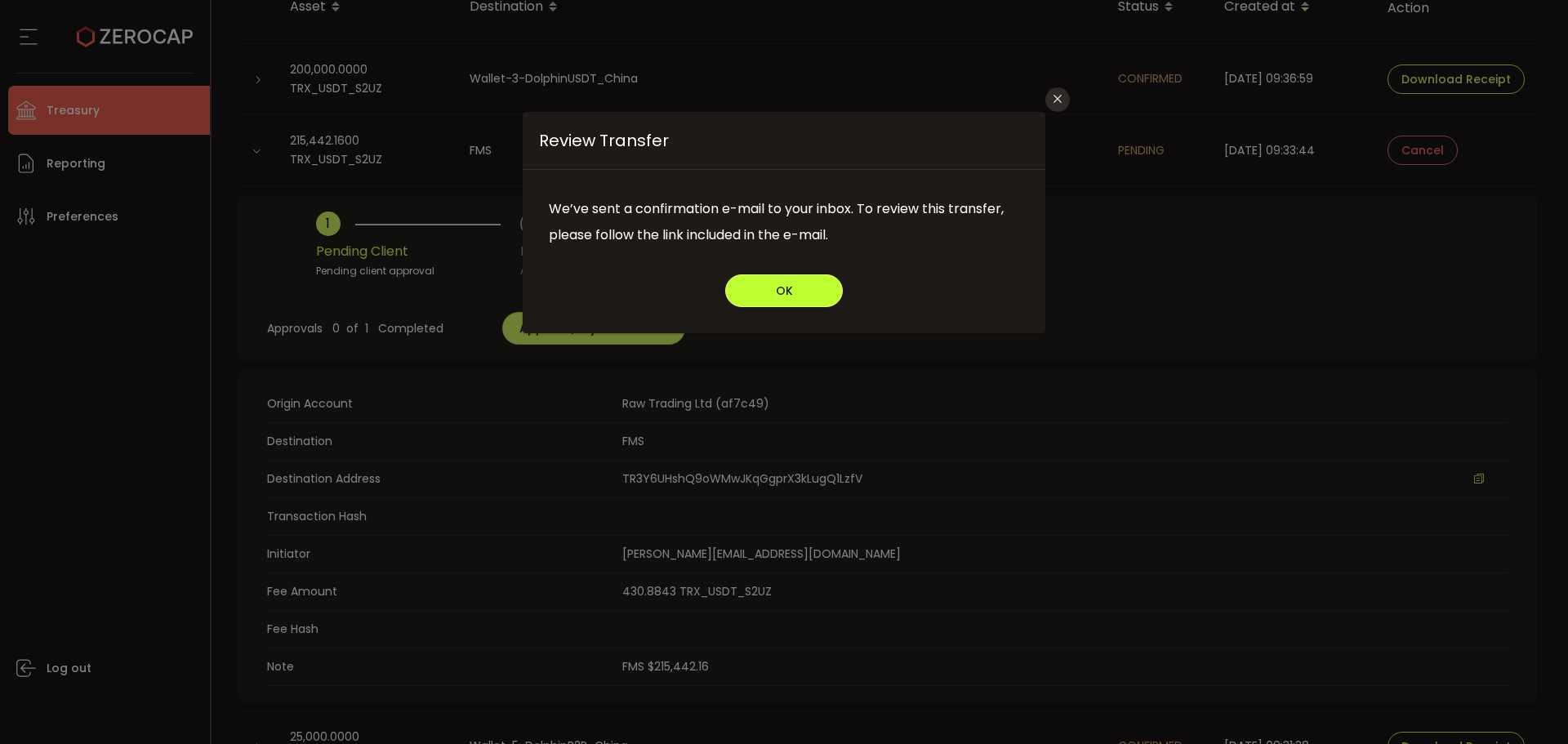
click at [767, 291] on button "OK" at bounding box center [784, 290] width 118 height 33
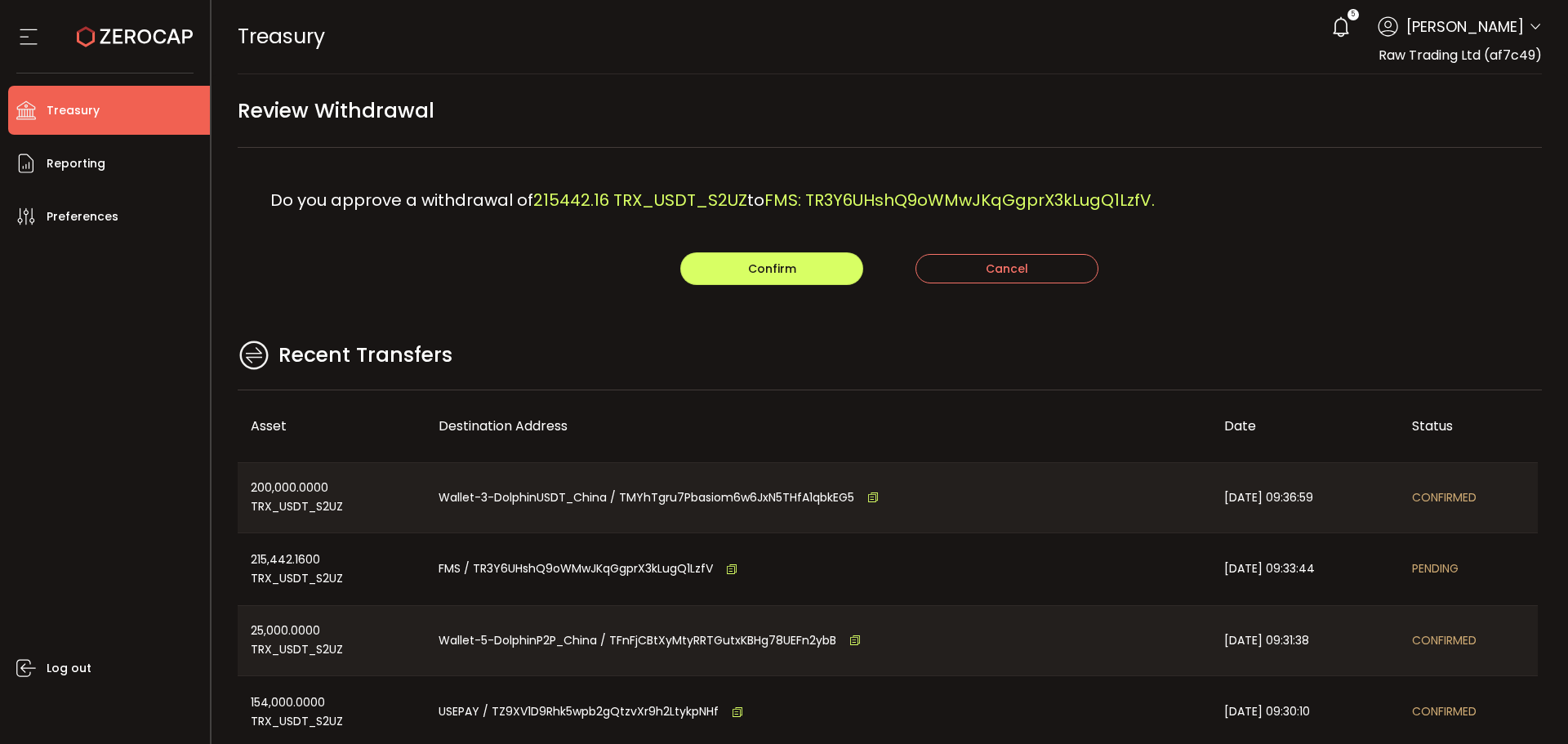
click at [1345, 319] on main "Review Withdrawal Do you approve a withdrawal of 215442.16 TRX_USDT_S2UZ to FMS…" at bounding box center [890, 471] width 1357 height 793
click at [806, 276] on button "Confirm" at bounding box center [772, 268] width 183 height 33
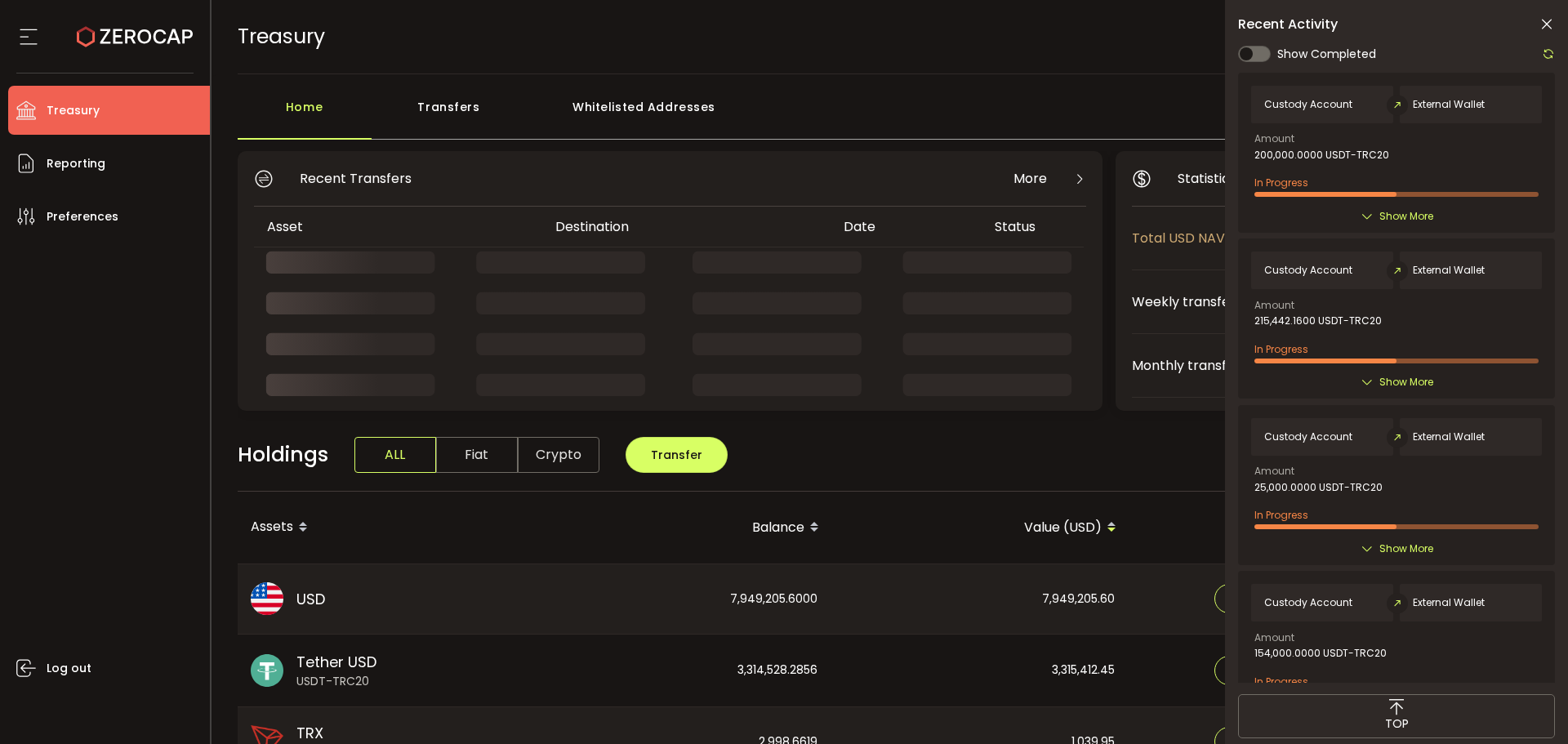
click at [1543, 20] on icon at bounding box center [1546, 24] width 16 height 16
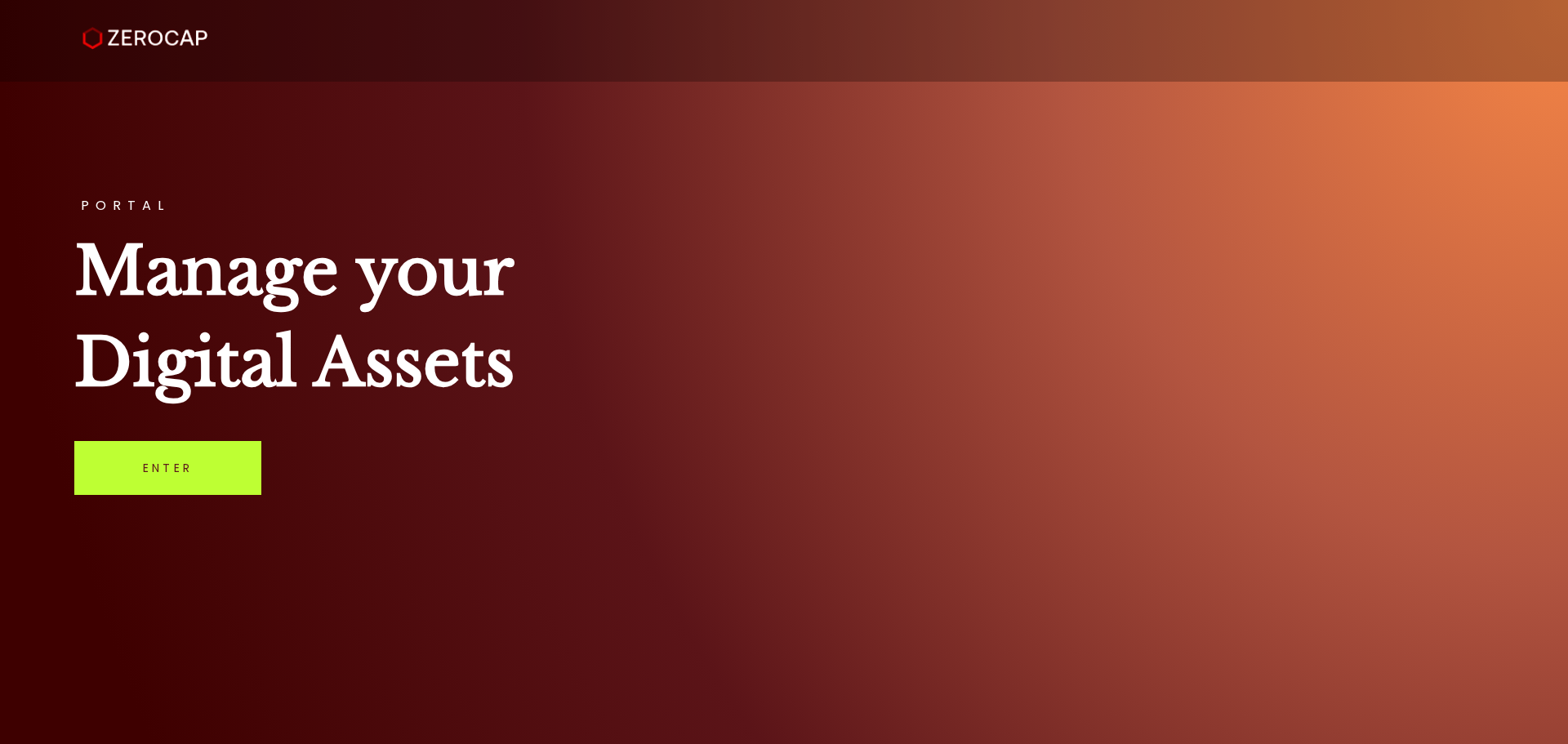
click at [208, 449] on link "Enter" at bounding box center [168, 468] width 187 height 54
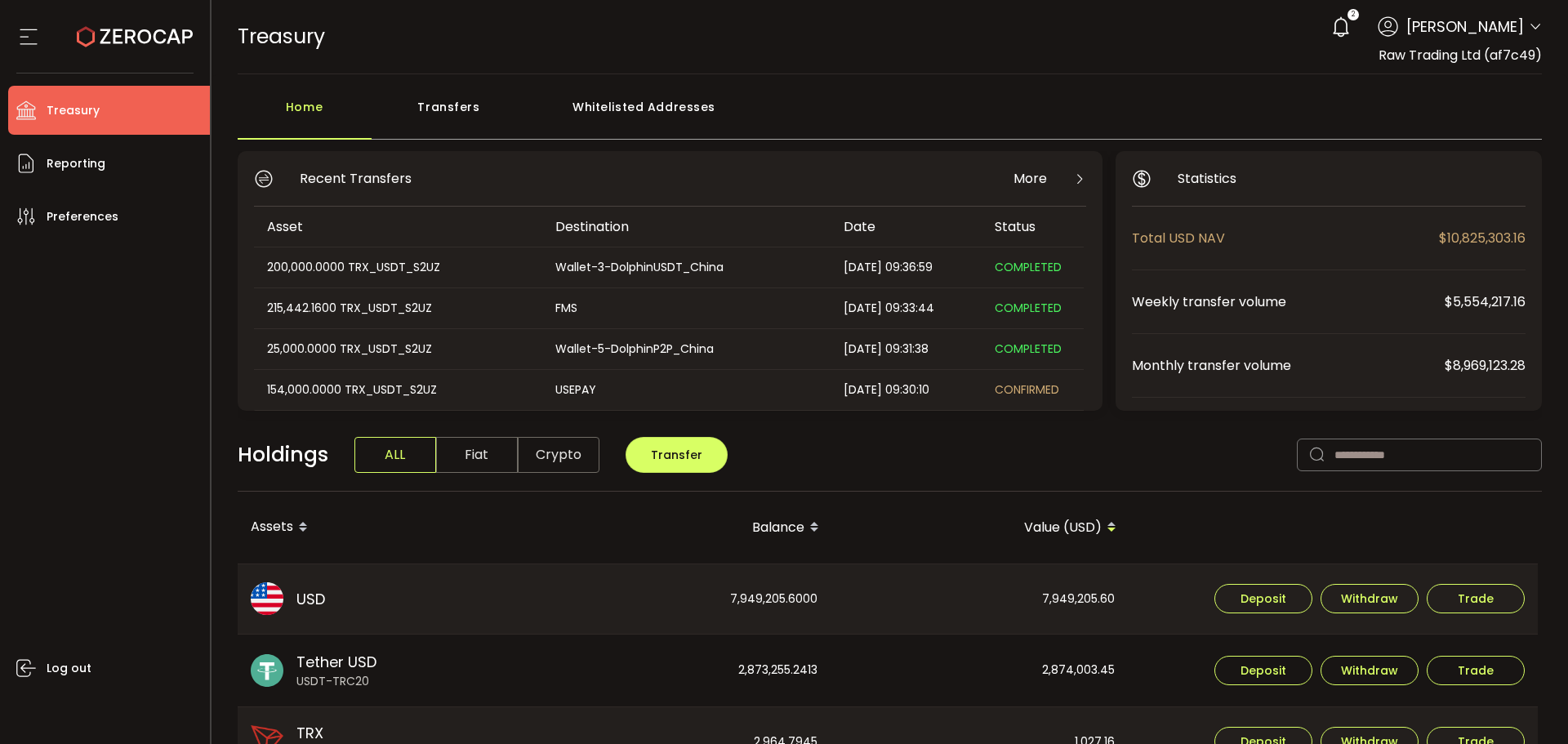
click at [448, 107] on div "Transfers" at bounding box center [448, 115] width 155 height 49
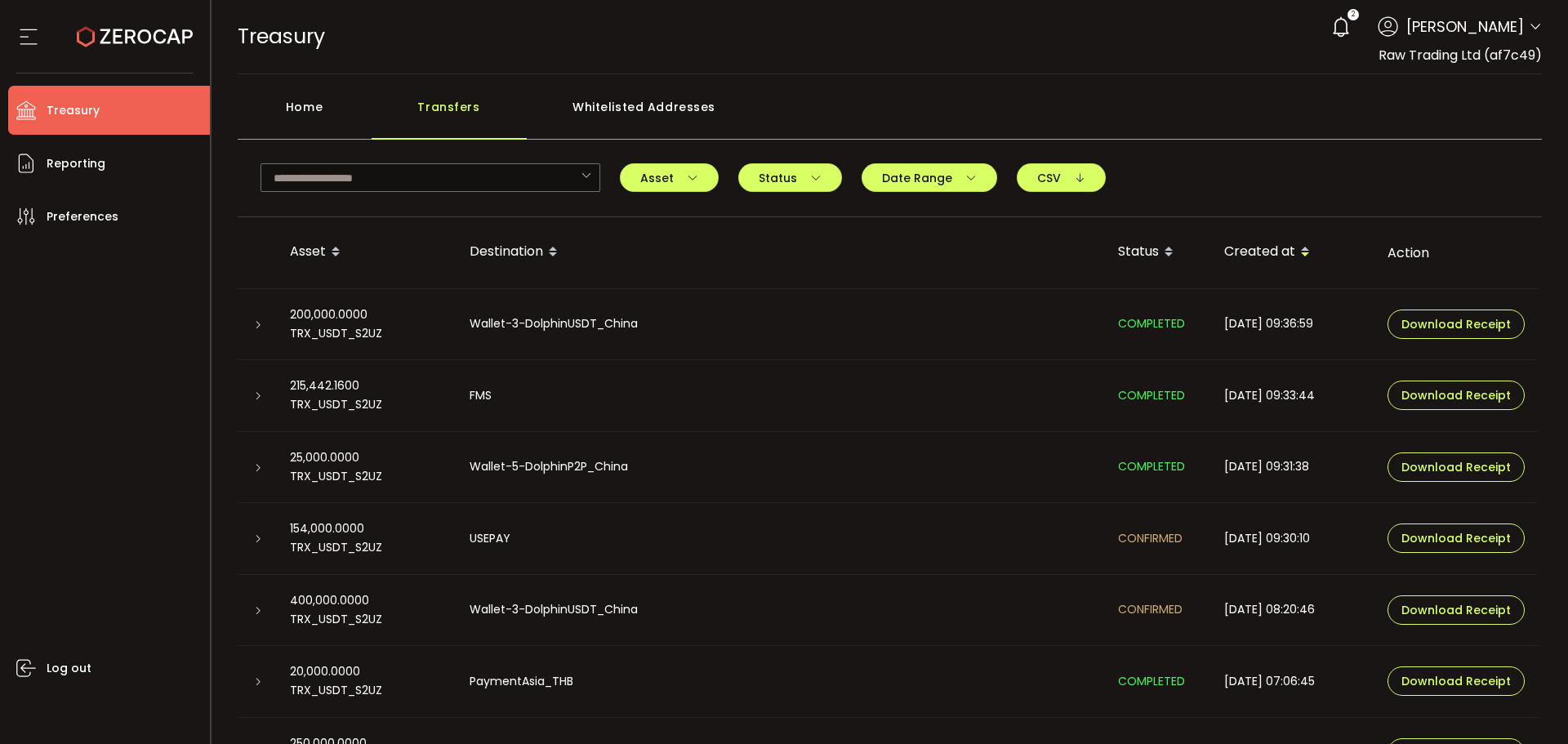
click at [307, 105] on div "Home" at bounding box center [305, 115] width 134 height 49
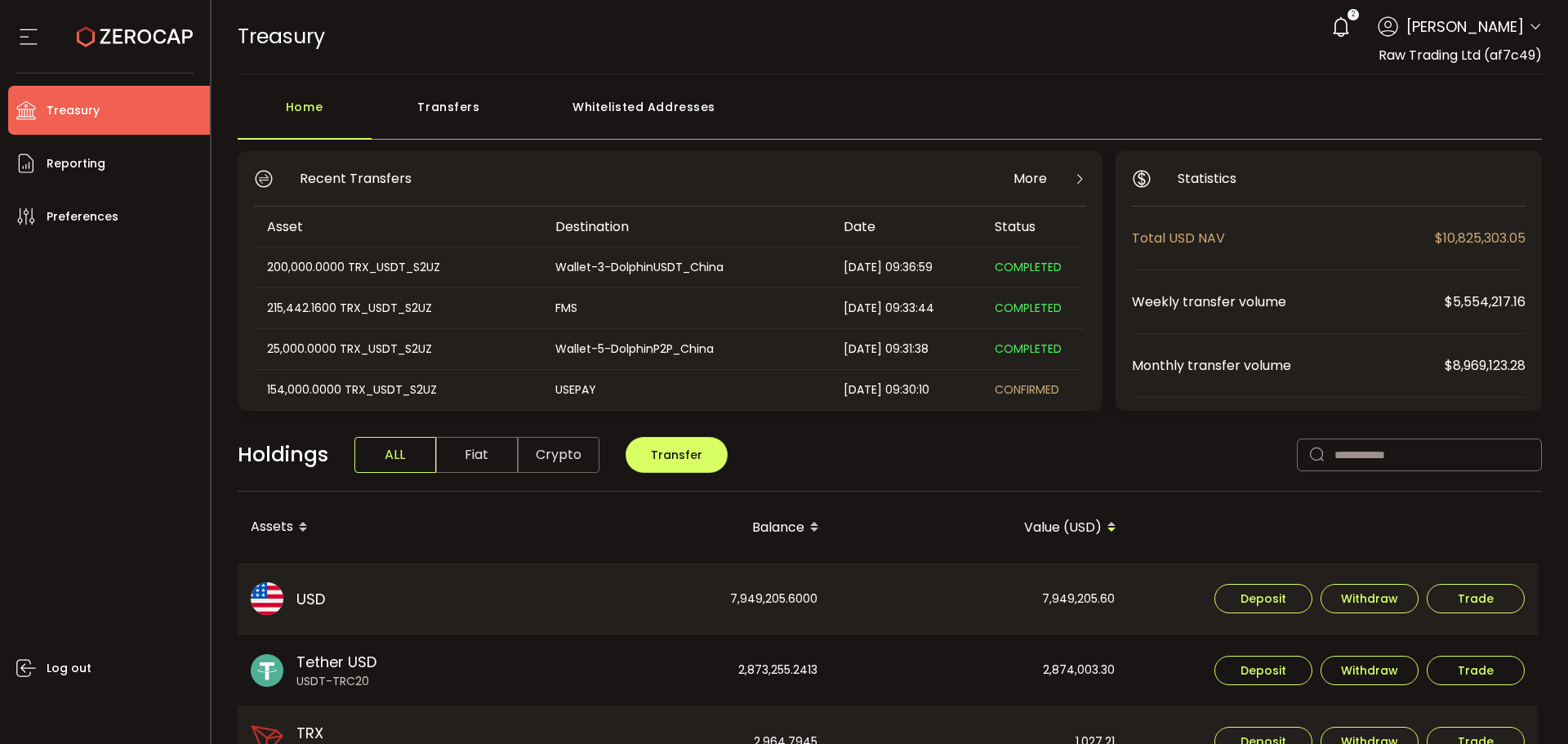
drag, startPoint x: 1527, startPoint y: 24, endPoint x: 1514, endPoint y: 74, distance: 51.7
click at [1529, 23] on icon at bounding box center [1534, 26] width 13 height 13
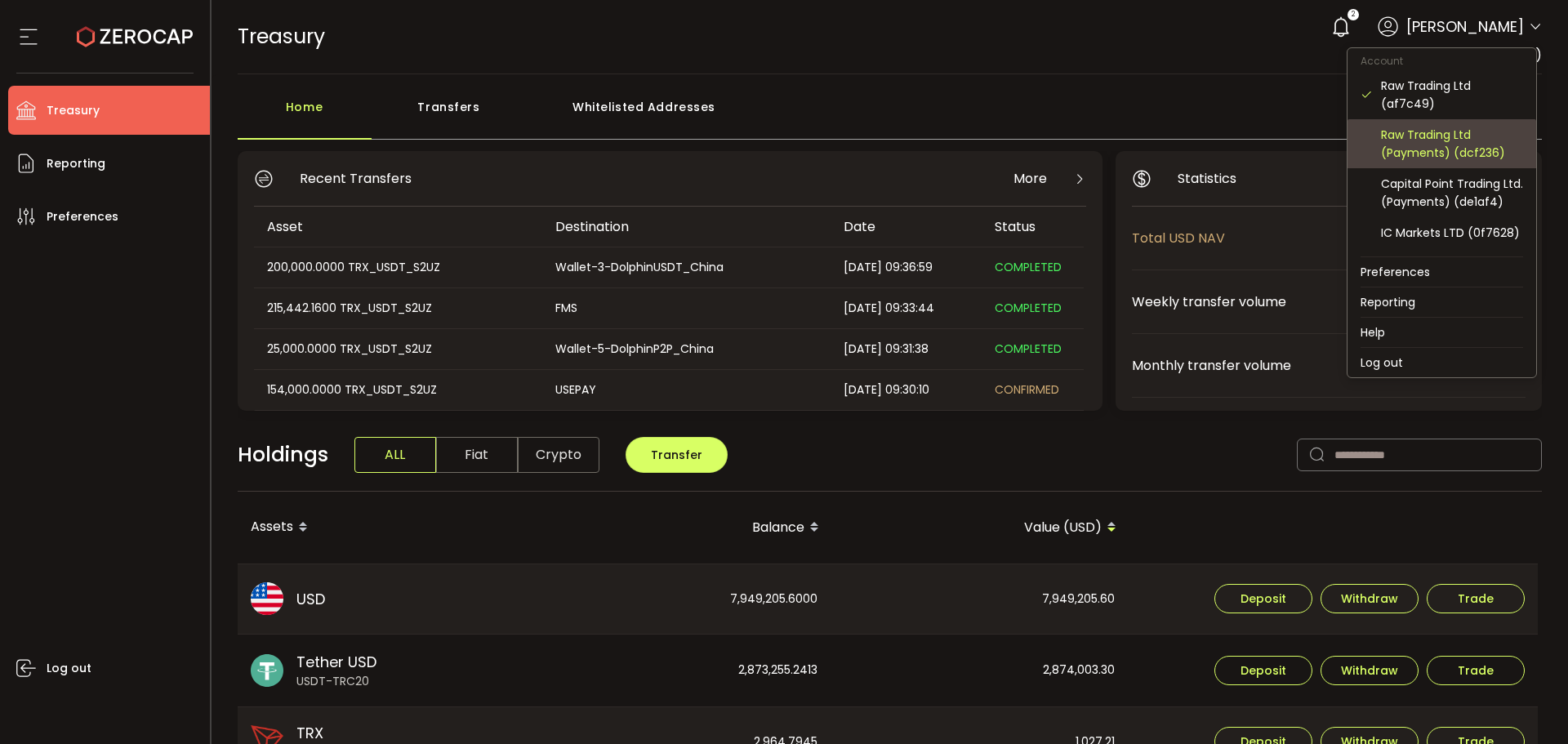
click at [1398, 142] on div "Raw Trading Ltd (Payments) (dcf236)" at bounding box center [1452, 144] width 142 height 36
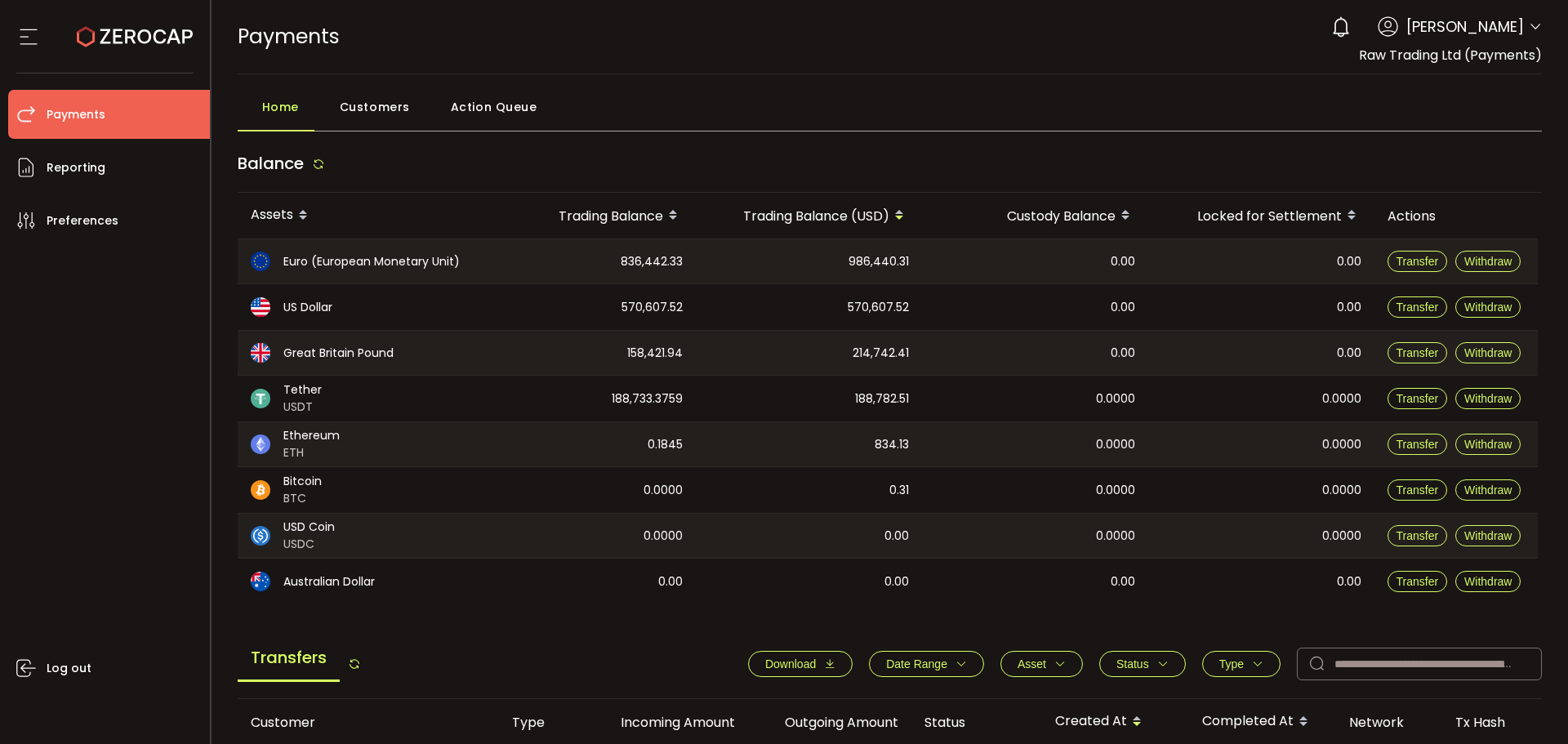
drag, startPoint x: 850, startPoint y: 303, endPoint x: 937, endPoint y: 308, distance: 87.1
click at [936, 307] on tr "US Dollar 570,607.52 570,607.52 0.00 0.00 Transfer Withdraw" at bounding box center [888, 307] width 1300 height 46
drag, startPoint x: 943, startPoint y: 338, endPoint x: 927, endPoint y: 334, distance: 16.5
click at [943, 339] on div "0.00" at bounding box center [1034, 353] width 226 height 44
click at [142, 30] on icon at bounding box center [135, 36] width 116 height 116
